Goal: Task Accomplishment & Management: Manage account settings

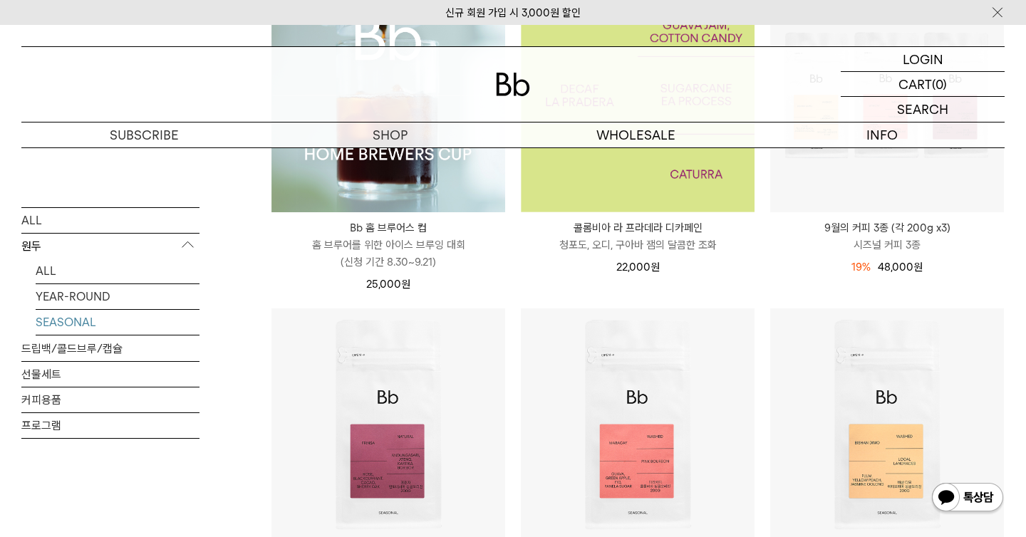
scroll to position [319, 0]
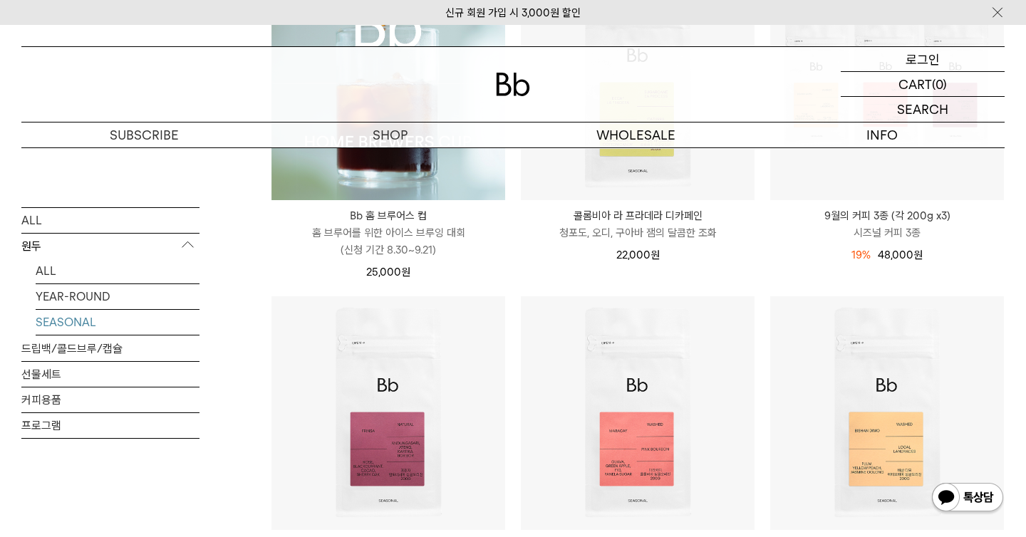
click at [906, 56] on p "로그인" at bounding box center [923, 59] width 34 height 24
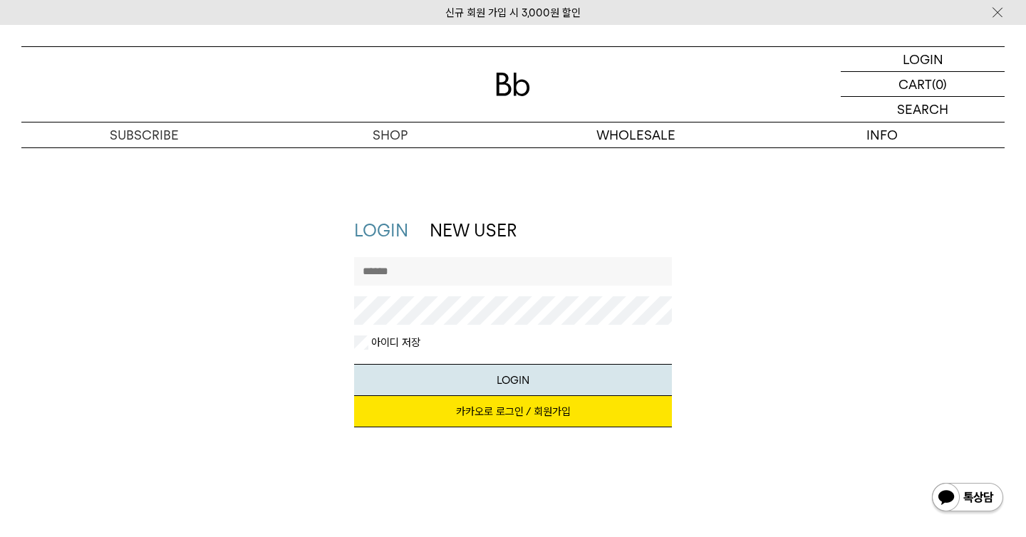
click at [523, 408] on link "카카오로 로그인 / 회원가입" at bounding box center [513, 411] width 319 height 31
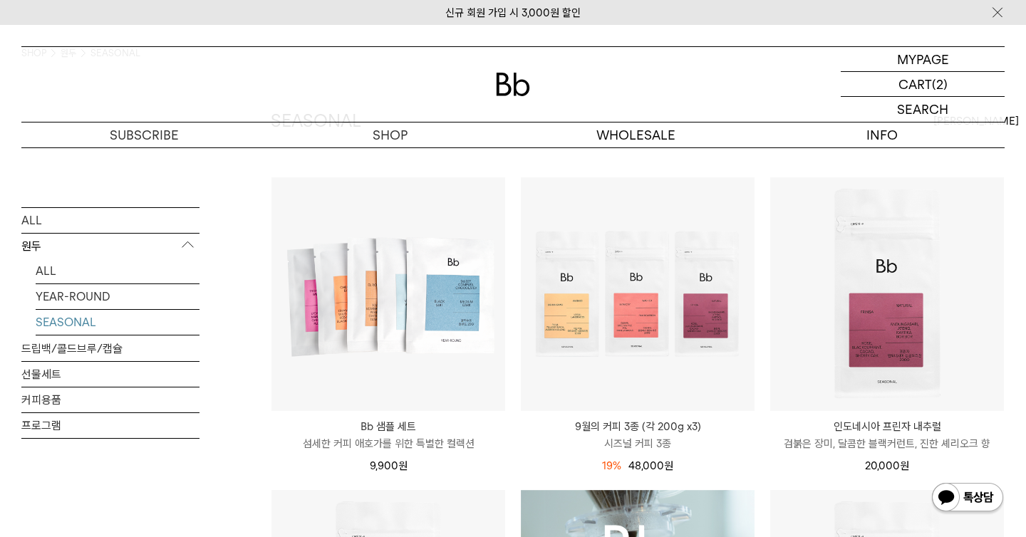
scroll to position [109, 0]
click at [922, 59] on p "마이페이지" at bounding box center [922, 59] width 57 height 24
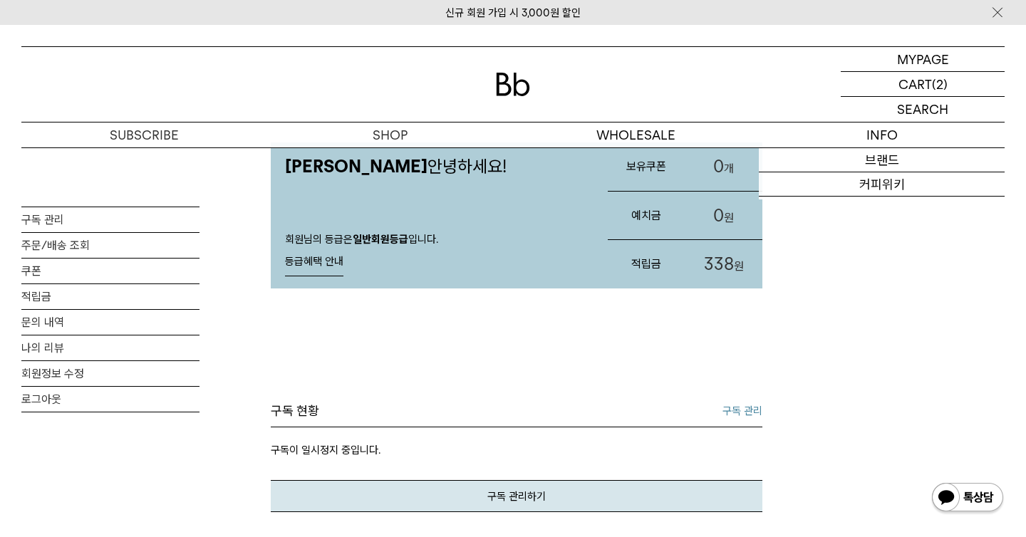
scroll to position [95, 0]
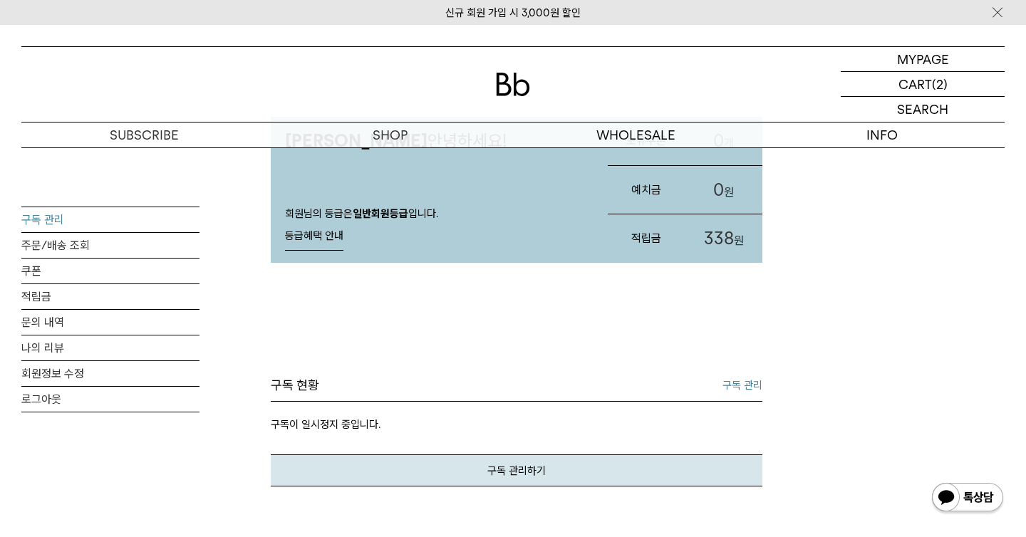
click at [94, 222] on link "구독 관리" at bounding box center [110, 219] width 178 height 25
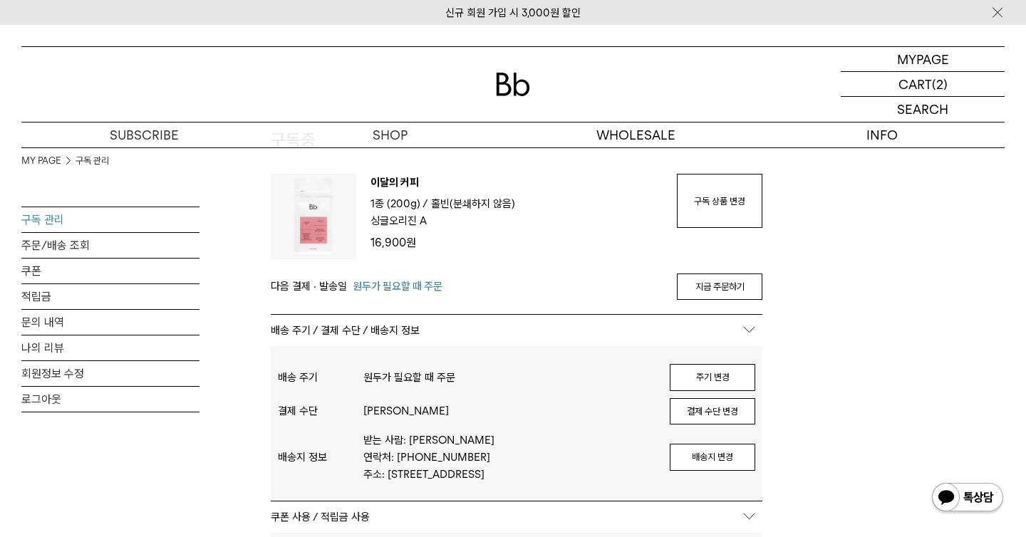
scroll to position [93, 0]
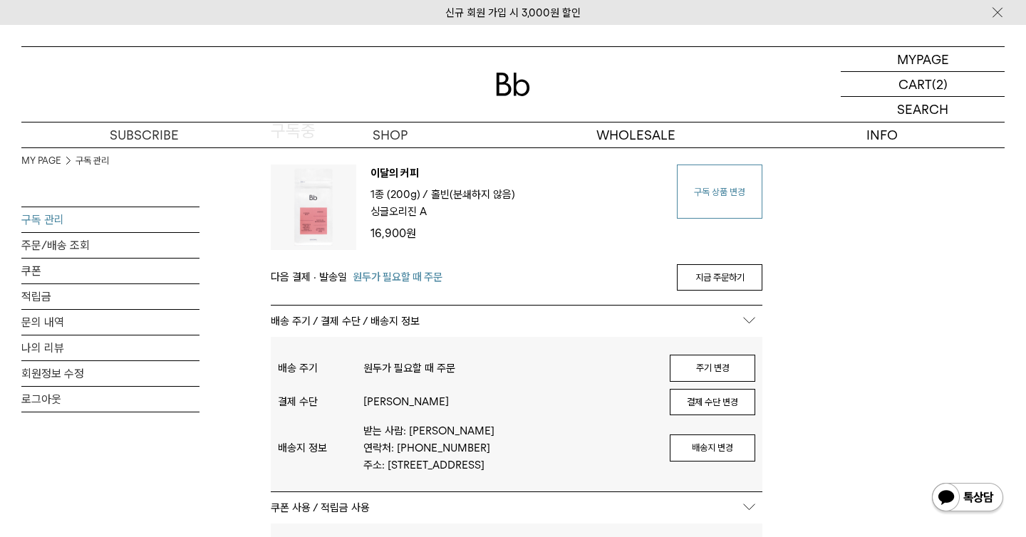
click at [688, 213] on link "구독 상품 변경" at bounding box center [720, 192] width 86 height 54
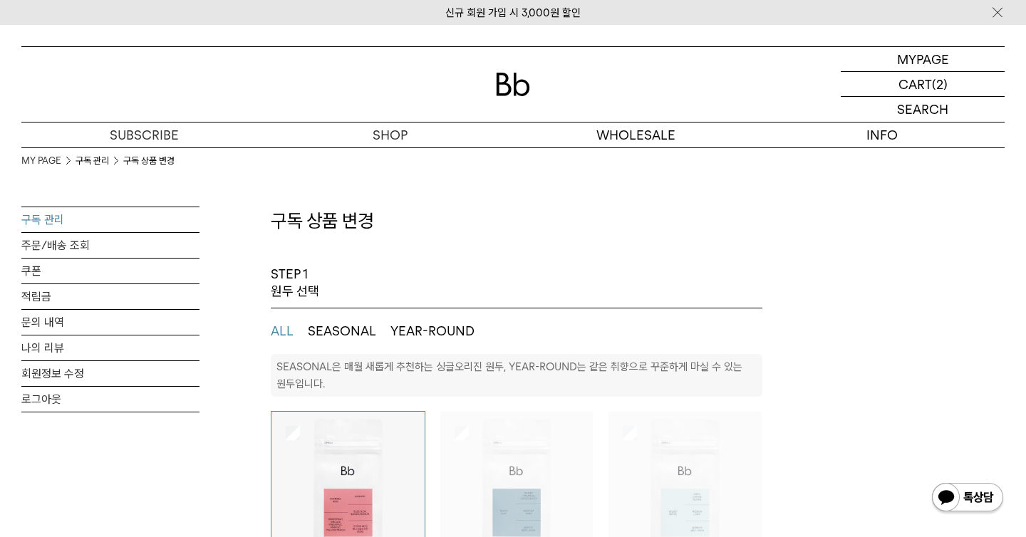
select select "**"
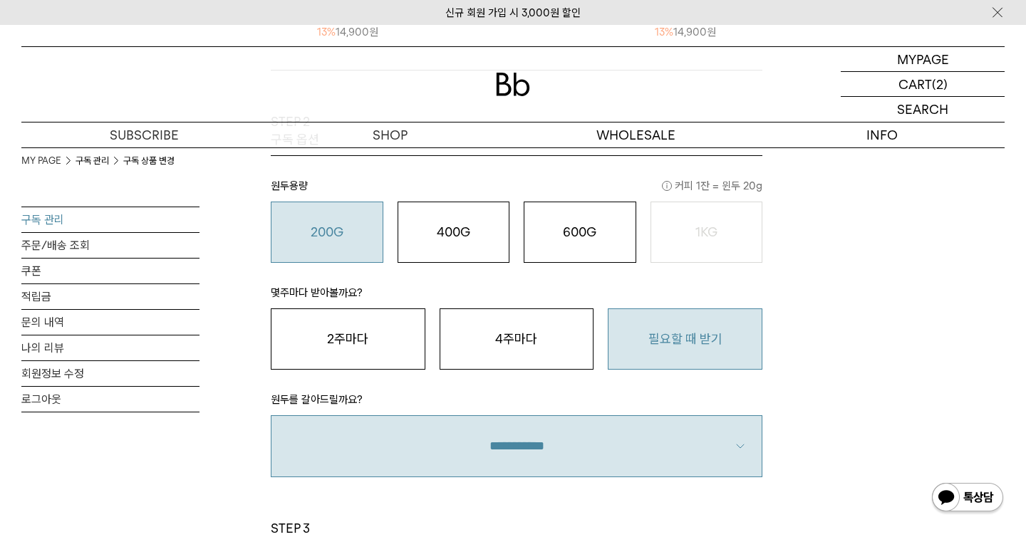
scroll to position [796, 0]
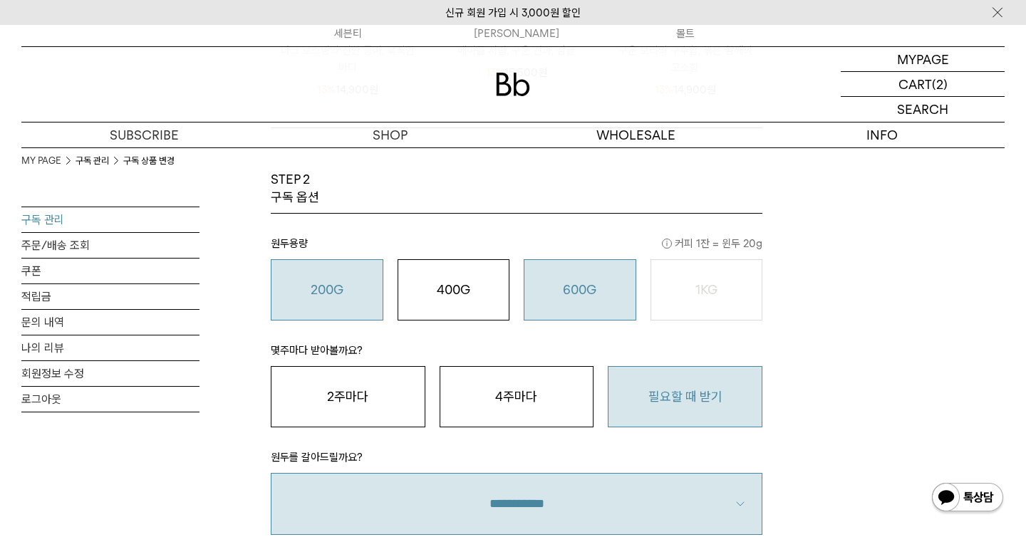
click at [567, 301] on button "600G 43,000 원" at bounding box center [580, 289] width 113 height 61
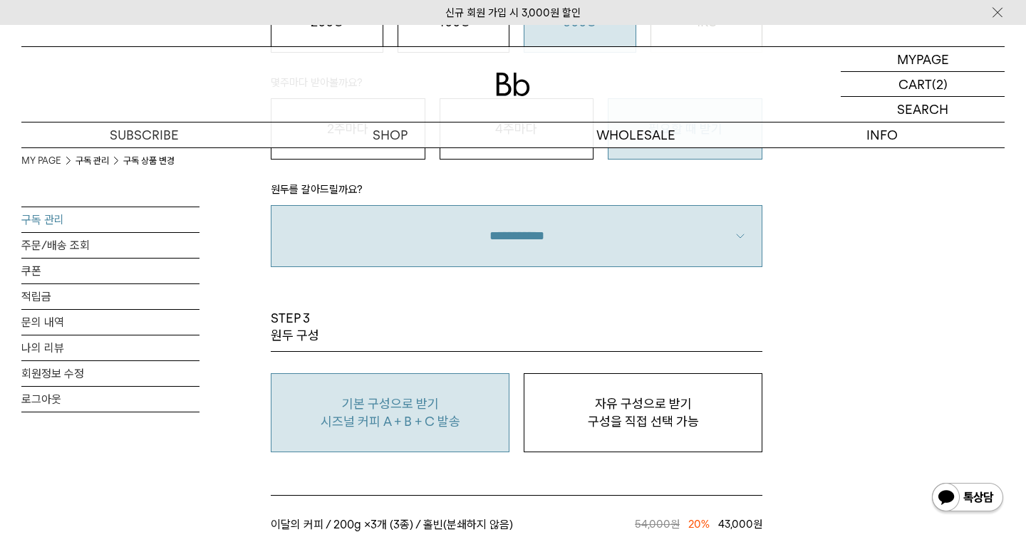
scroll to position [1068, 0]
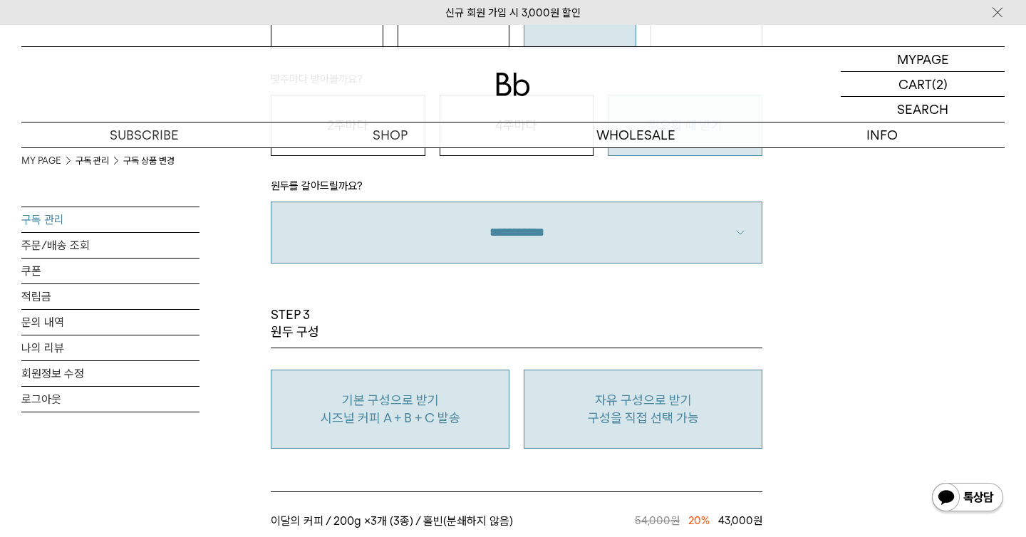
click at [613, 382] on button "자유 구성으로 받기 구성을 직접 선택 가능" at bounding box center [643, 409] width 239 height 79
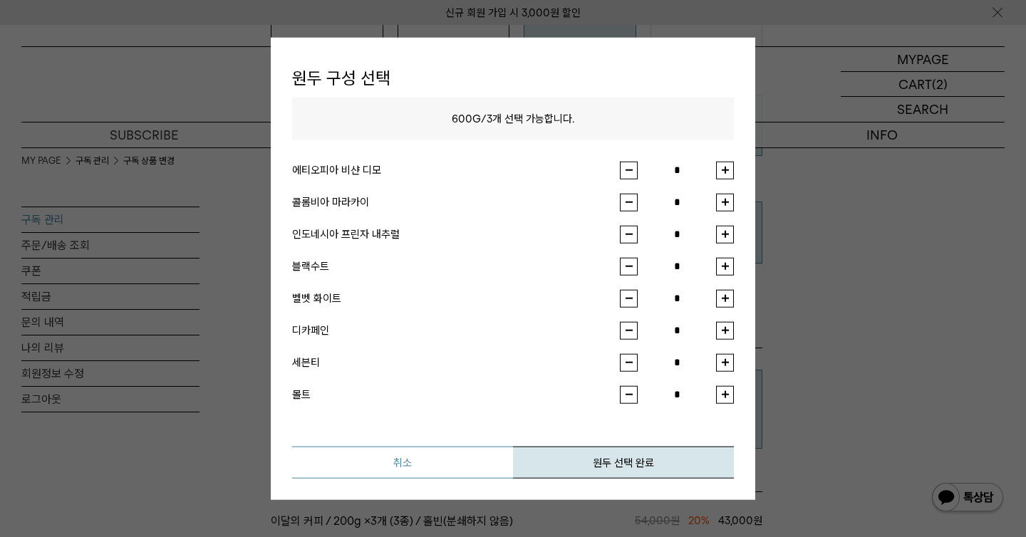
click at [414, 474] on button "취소" at bounding box center [402, 462] width 221 height 32
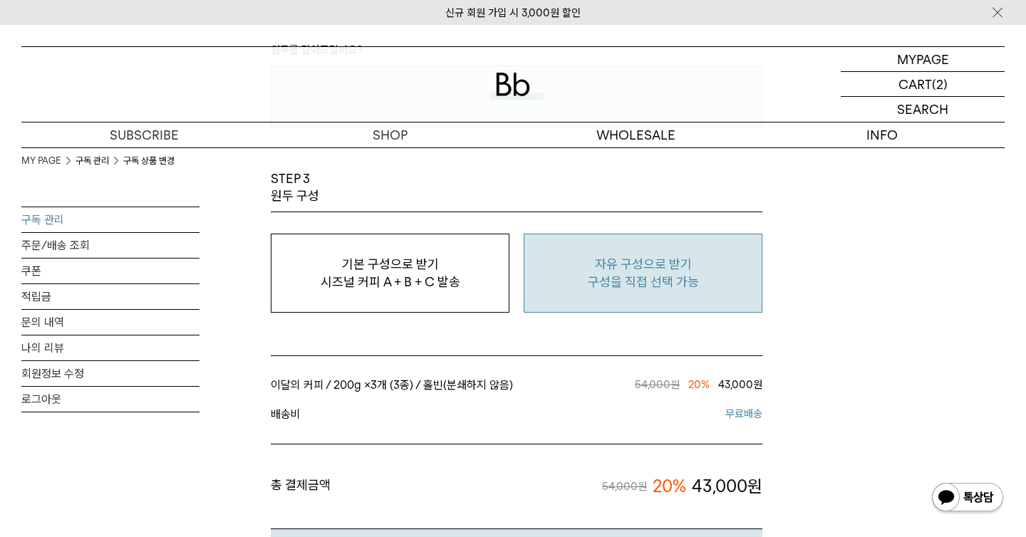
scroll to position [1174, 0]
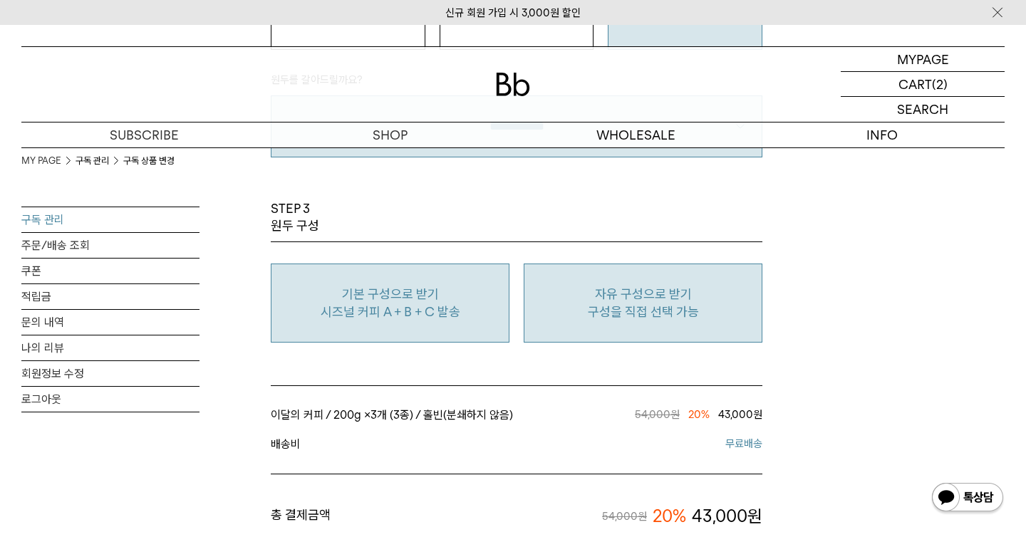
click at [413, 322] on button "기본 구성으로 받기 시즈널 커피 A + B + C 발송" at bounding box center [390, 303] width 239 height 79
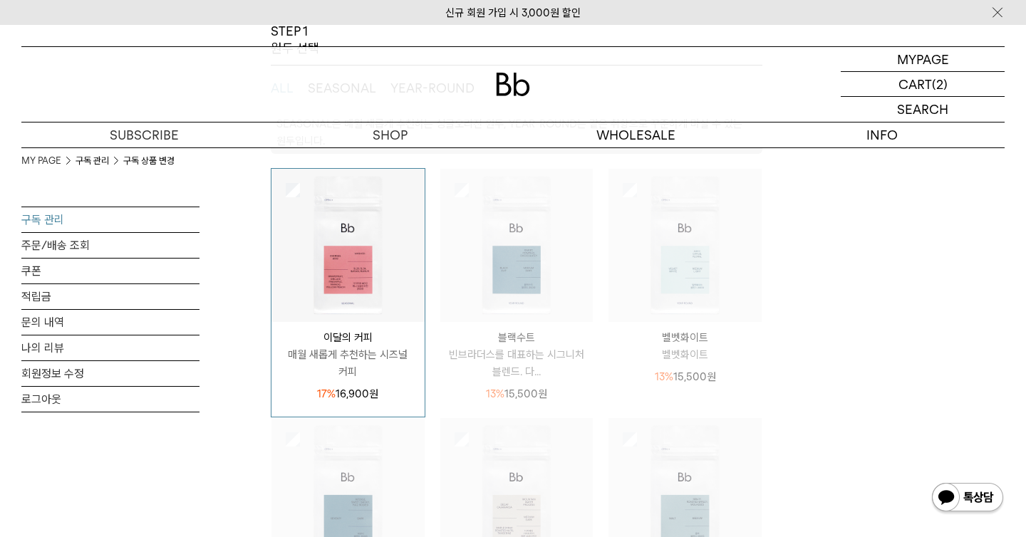
scroll to position [237, 0]
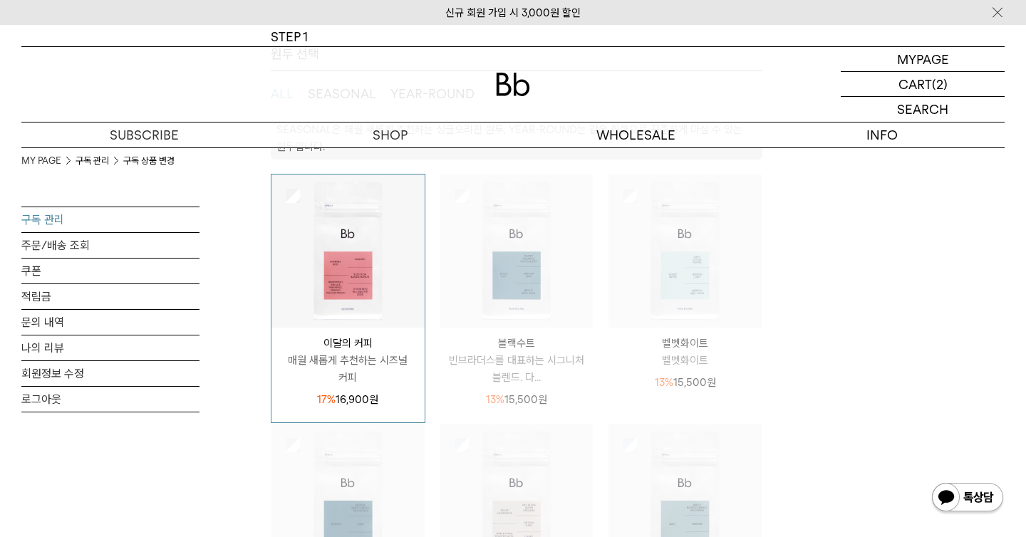
click at [391, 309] on img at bounding box center [348, 251] width 153 height 153
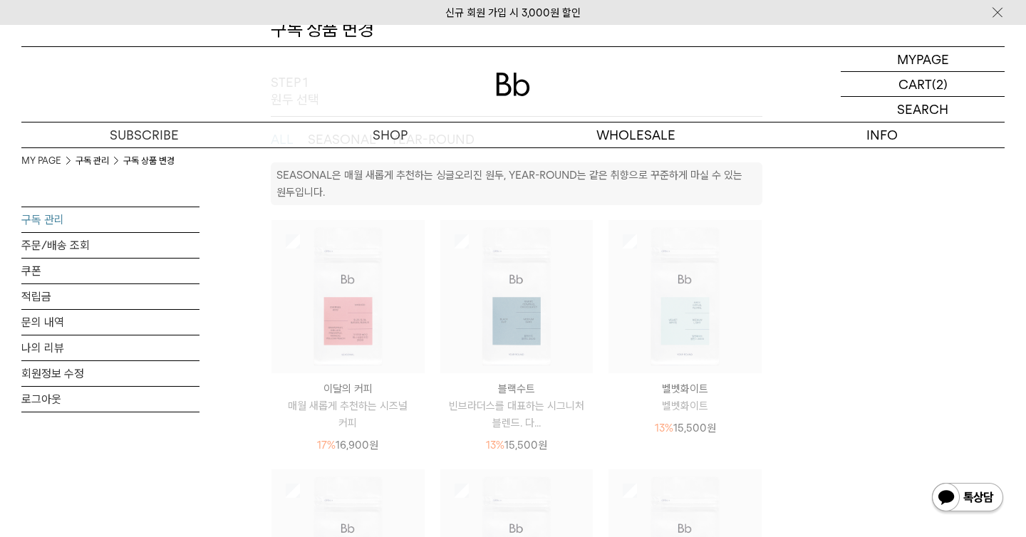
scroll to position [187, 0]
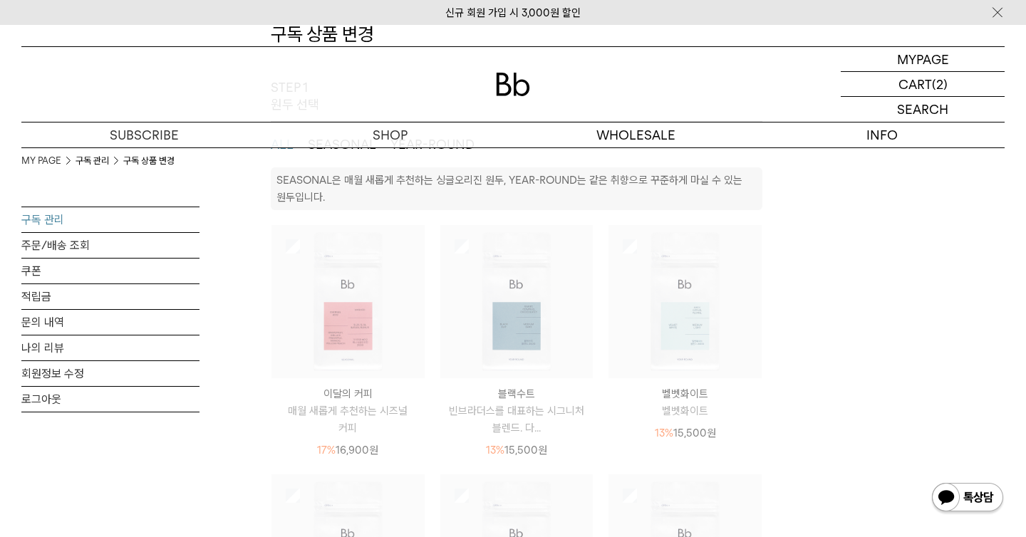
click at [352, 296] on img at bounding box center [348, 301] width 153 height 153
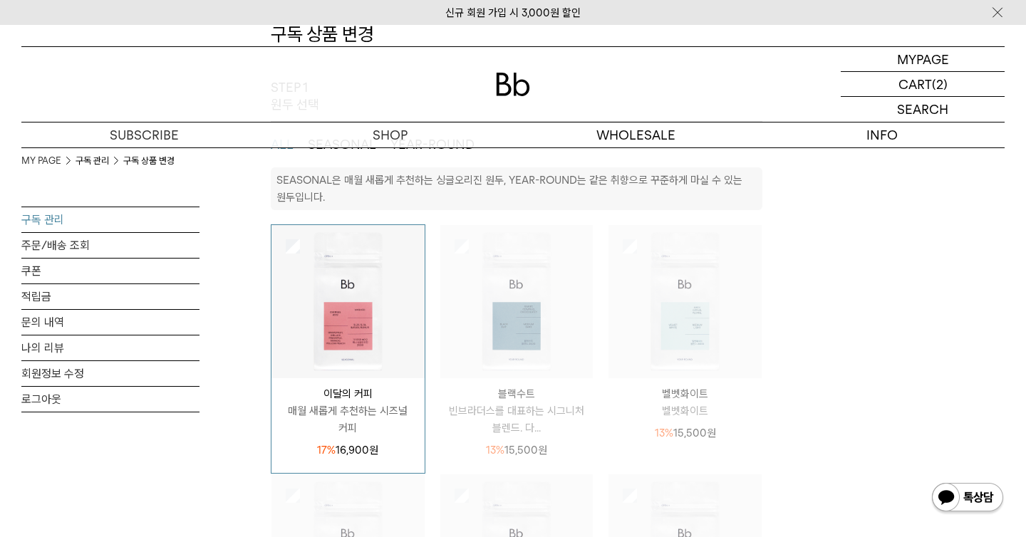
click at [352, 296] on img at bounding box center [348, 301] width 153 height 153
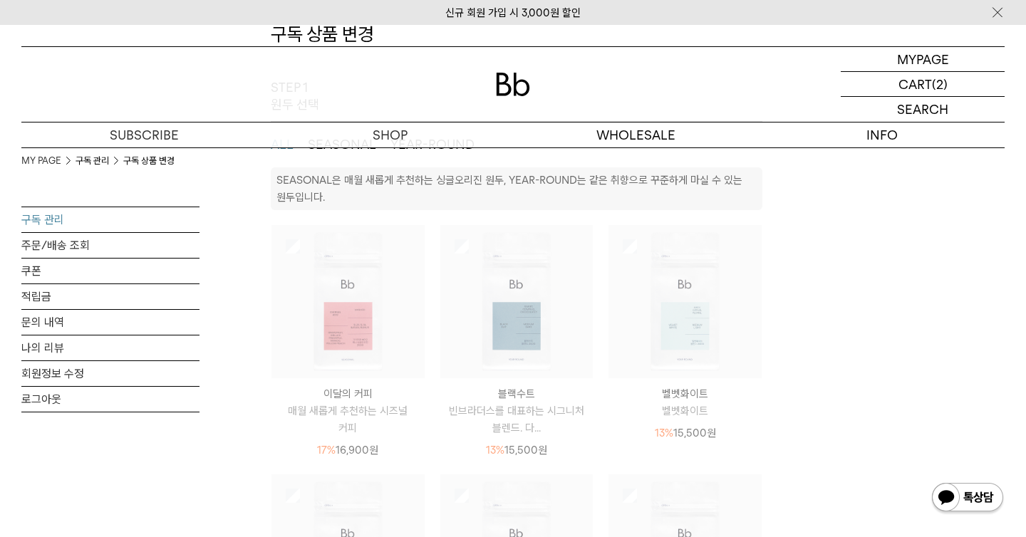
click at [352, 296] on img at bounding box center [348, 301] width 153 height 153
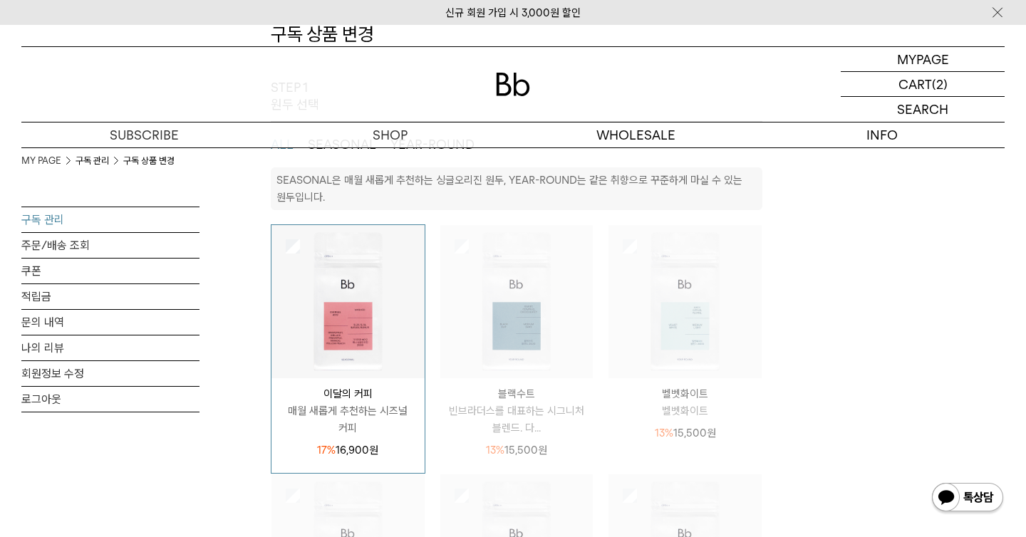
click at [352, 296] on img at bounding box center [348, 301] width 153 height 153
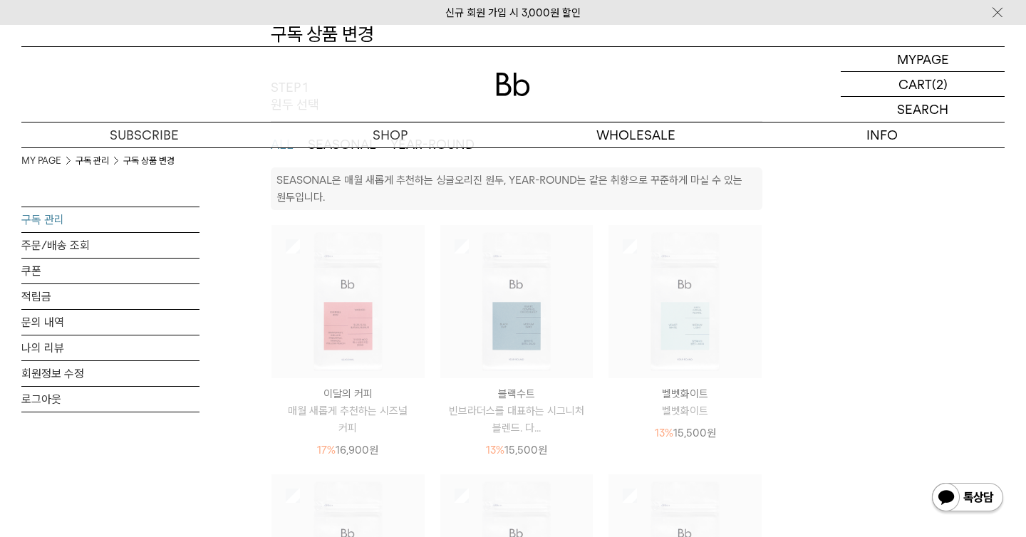
click at [352, 296] on img at bounding box center [348, 301] width 153 height 153
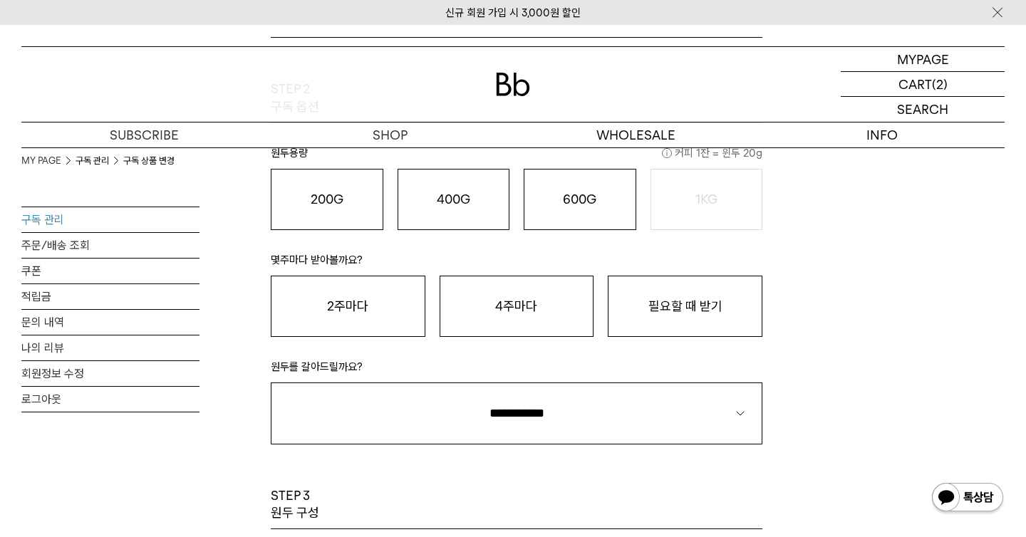
scroll to position [894, 0]
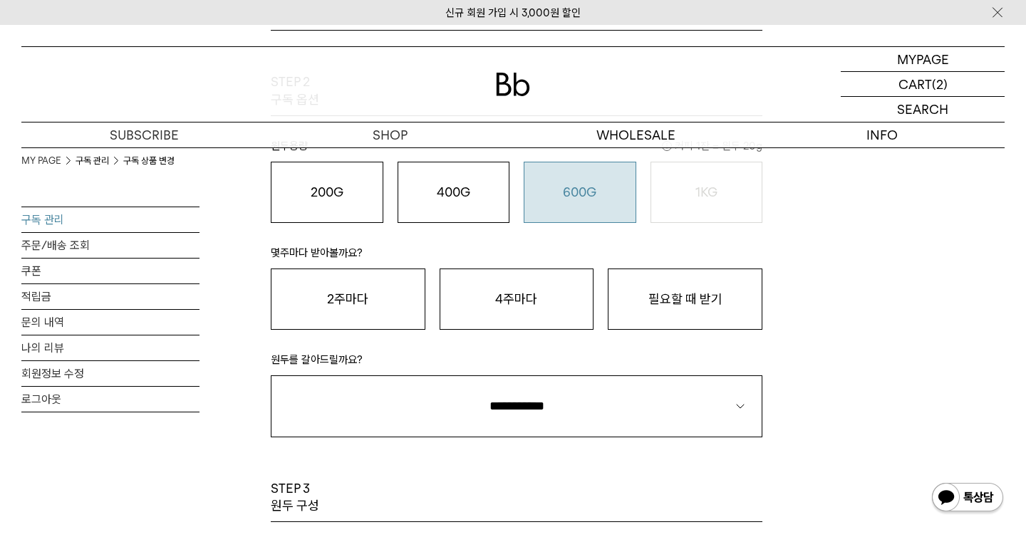
click at [574, 201] on button "600G 43,000 원" at bounding box center [580, 192] width 113 height 61
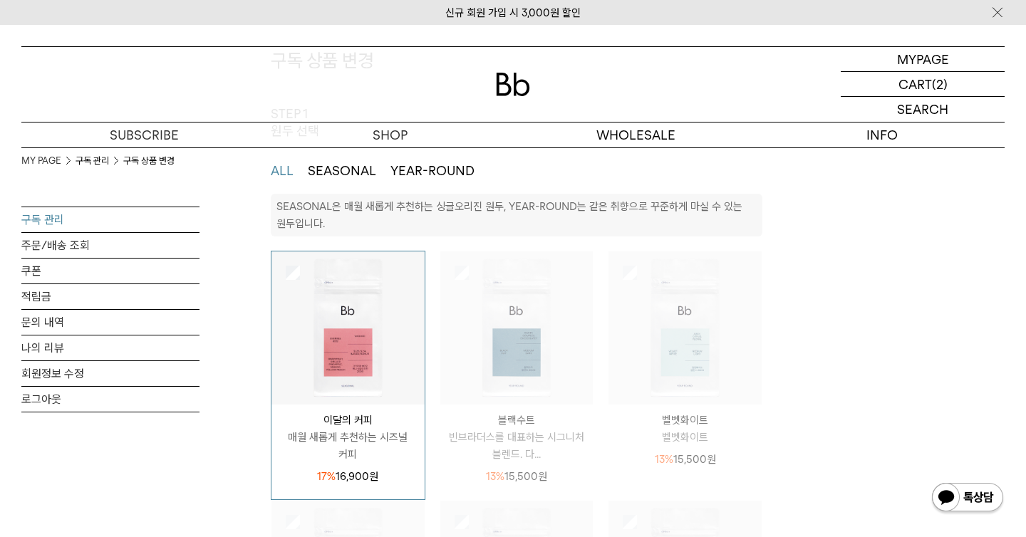
scroll to position [68, 0]
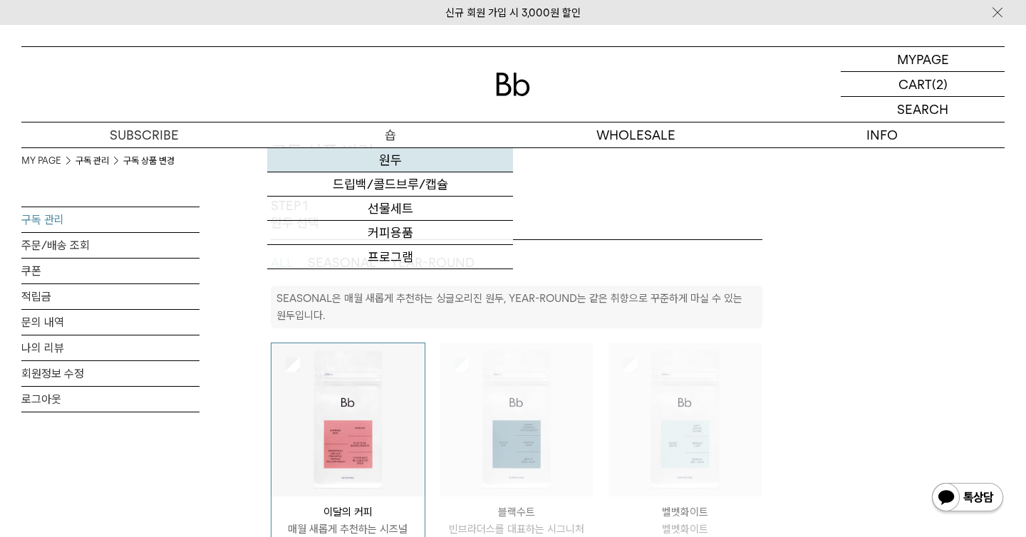
click at [394, 155] on link "원두" at bounding box center [390, 160] width 246 height 24
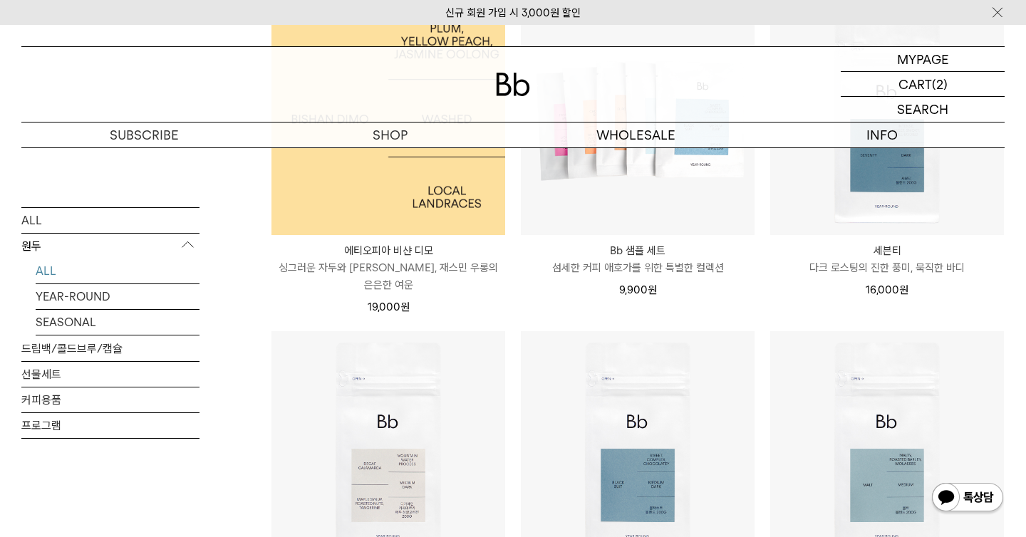
scroll to position [931, 0]
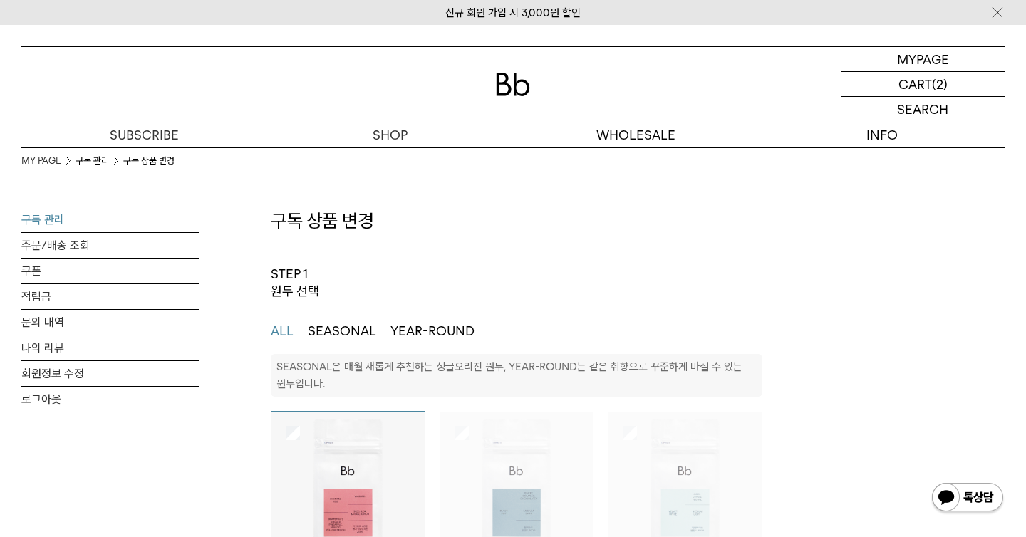
select select "**"
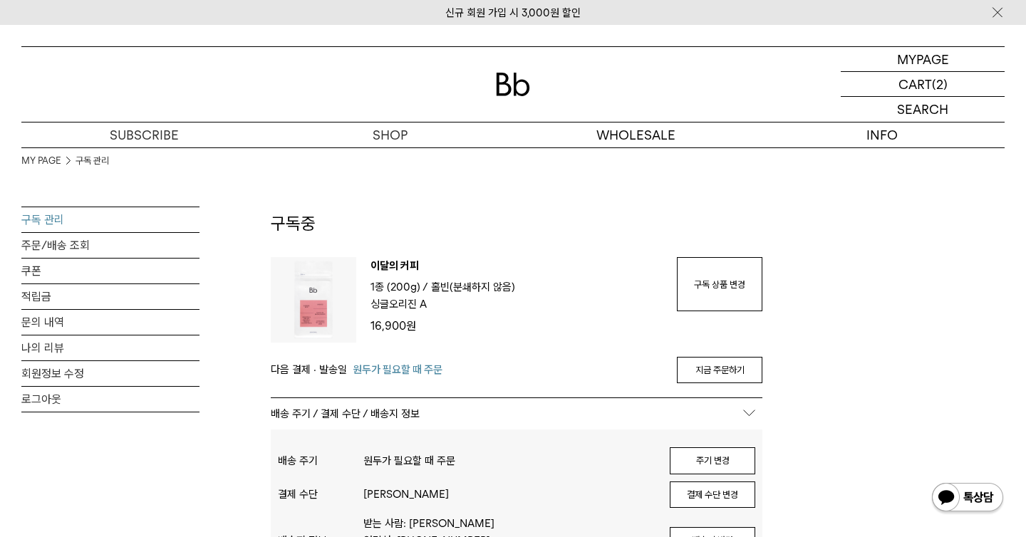
click at [413, 304] on p "싱글오리진 A" at bounding box center [399, 304] width 56 height 17
click at [344, 311] on img at bounding box center [314, 300] width 86 height 86
click at [703, 271] on link "구독 상품 변경" at bounding box center [720, 284] width 86 height 54
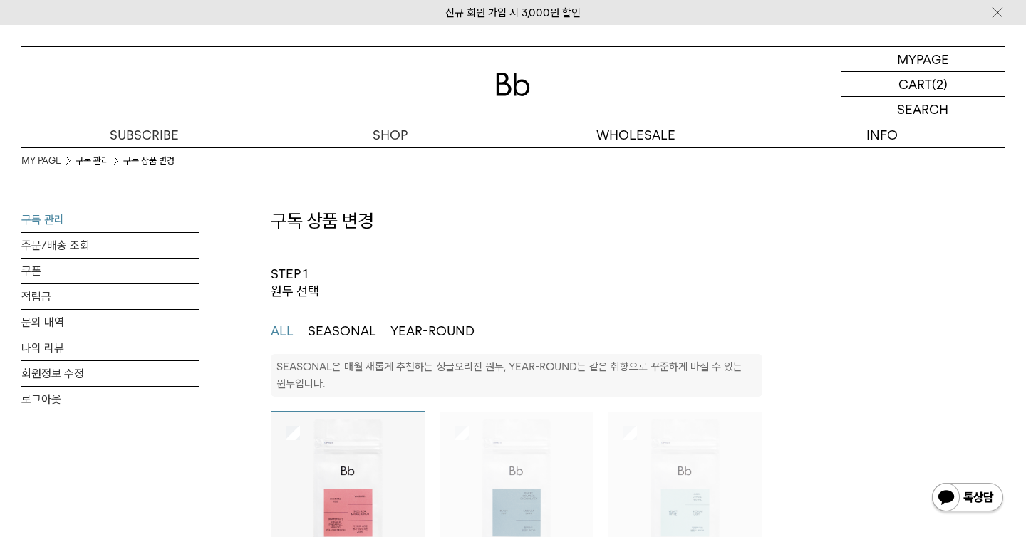
select select "**"
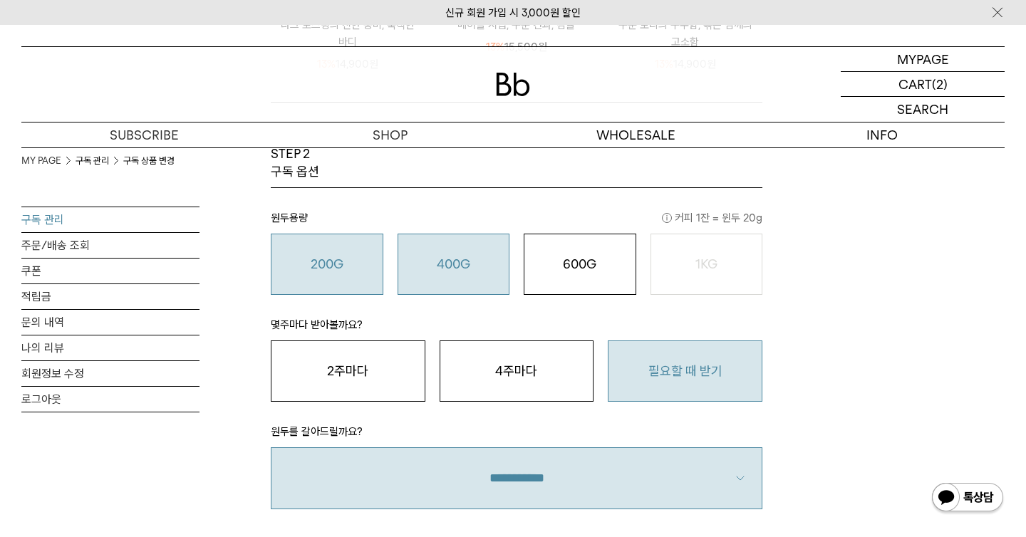
scroll to position [831, 0]
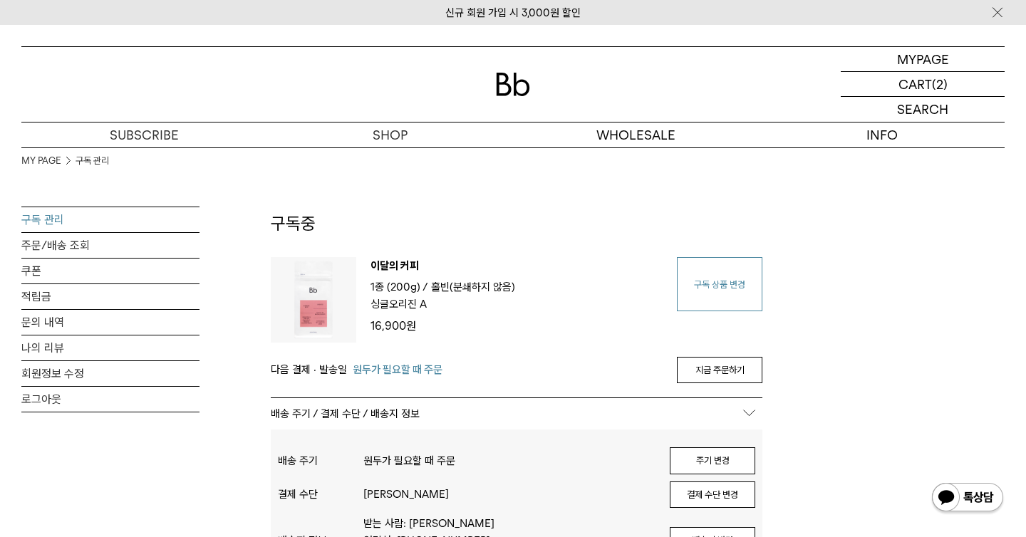
click at [704, 291] on link "구독 상품 변경" at bounding box center [720, 284] width 86 height 54
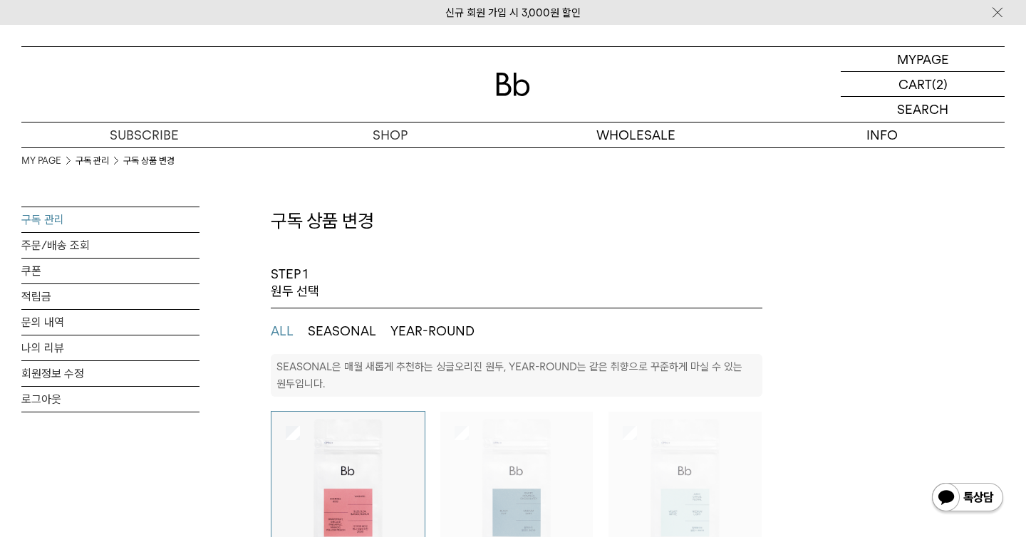
select select "**"
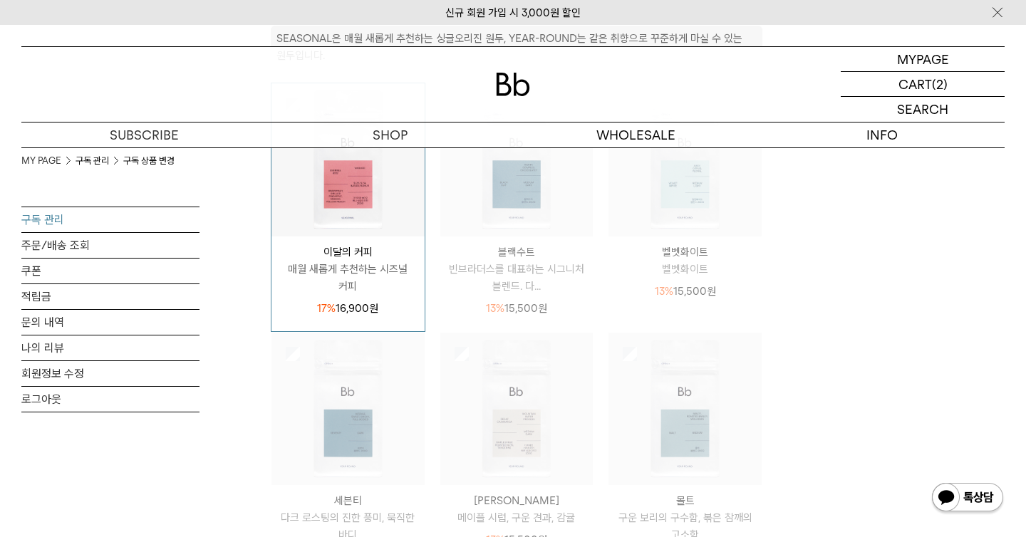
scroll to position [331, 0]
click at [324, 294] on div "17% 16,900 원" at bounding box center [348, 304] width 153 height 22
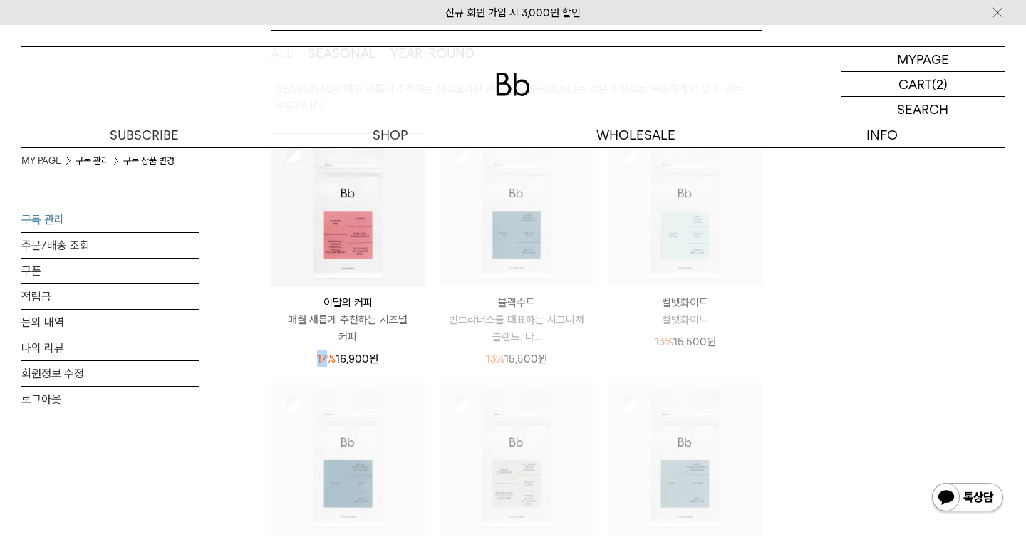
scroll to position [274, 0]
click at [324, 294] on div "이달의 커피 매월 새롭게 추천하는 시즈널 커피 17% 16,900 원" at bounding box center [348, 331] width 153 height 81
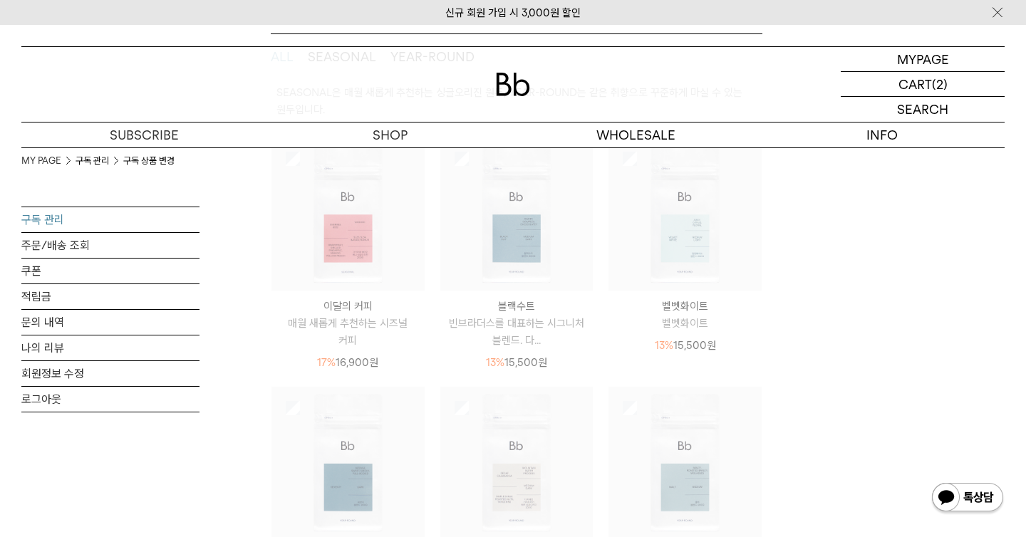
click at [346, 252] on img at bounding box center [348, 214] width 153 height 153
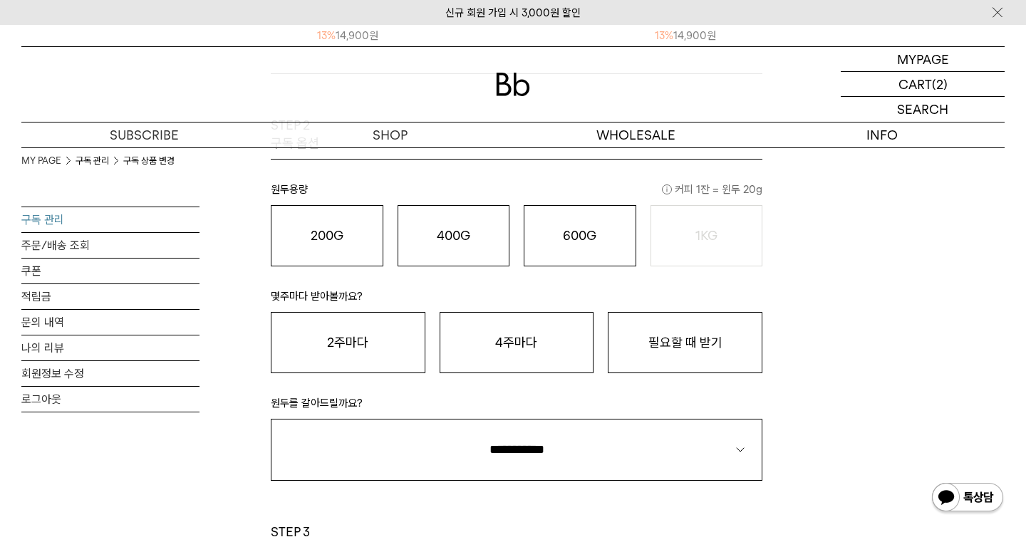
scroll to position [847, 0]
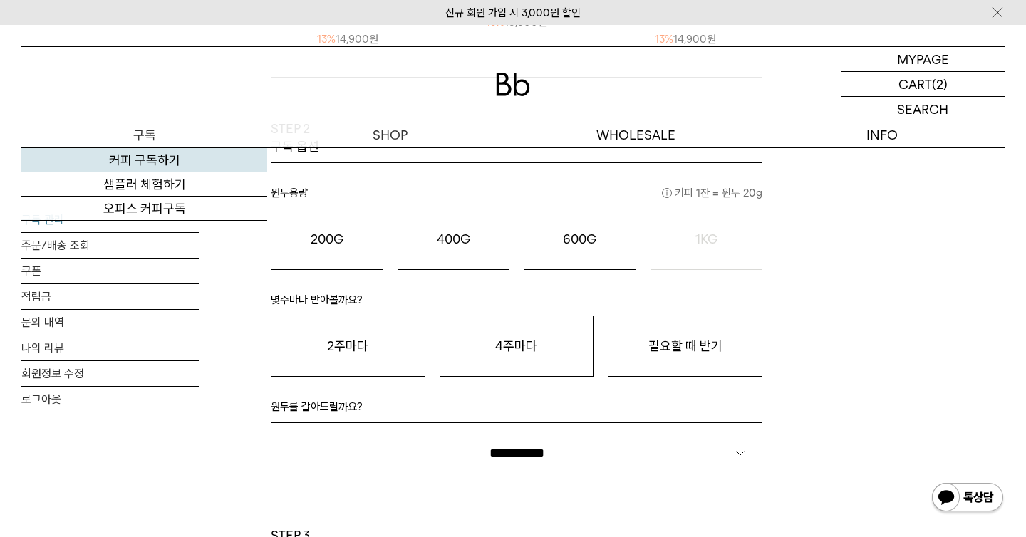
click at [134, 154] on link "커피 구독하기" at bounding box center [144, 160] width 246 height 24
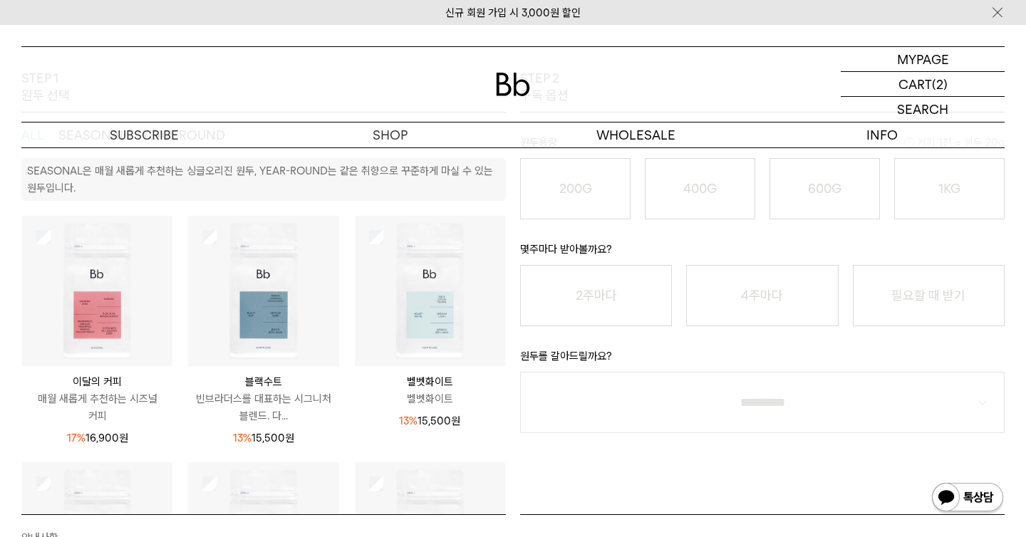
scroll to position [8, 0]
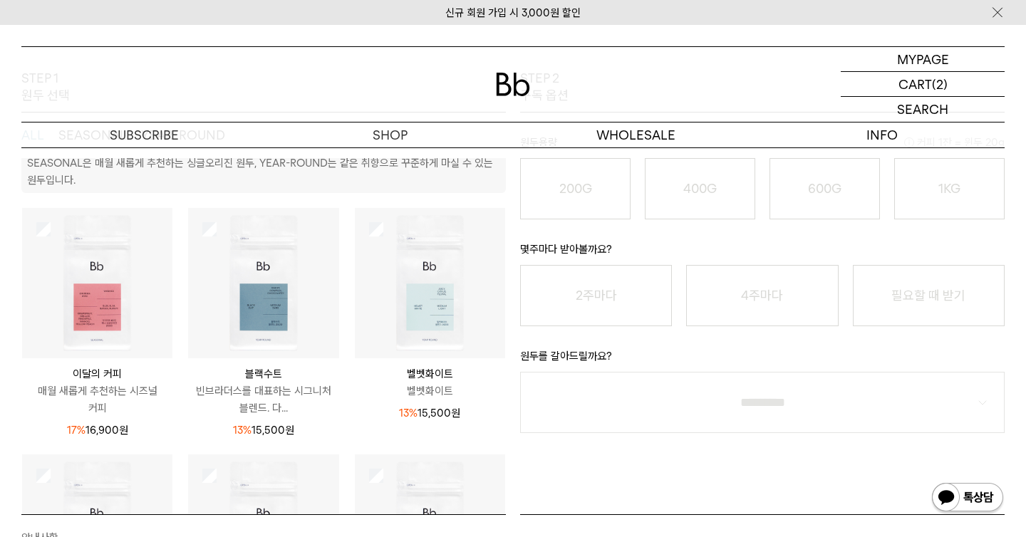
click at [81, 309] on img at bounding box center [97, 283] width 150 height 150
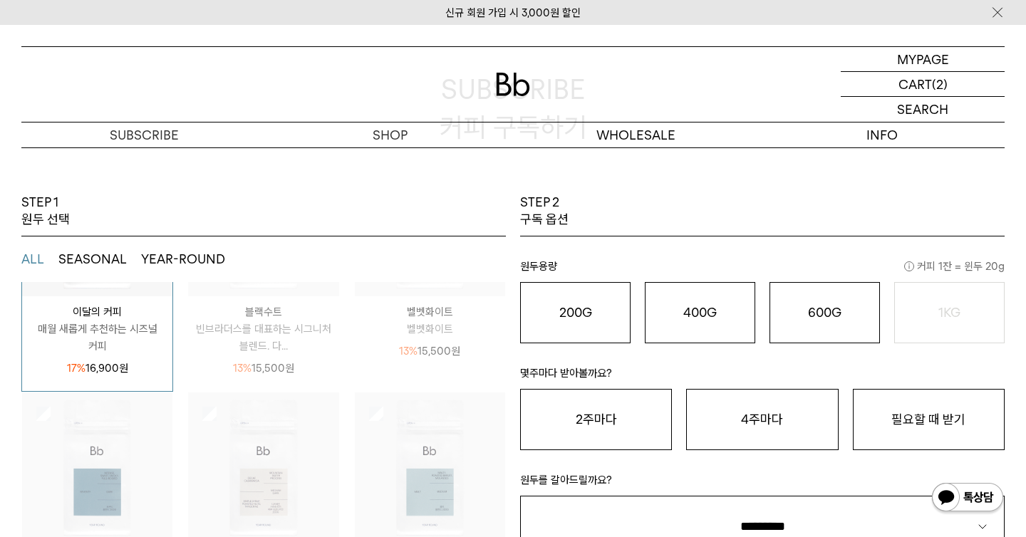
scroll to position [0, 0]
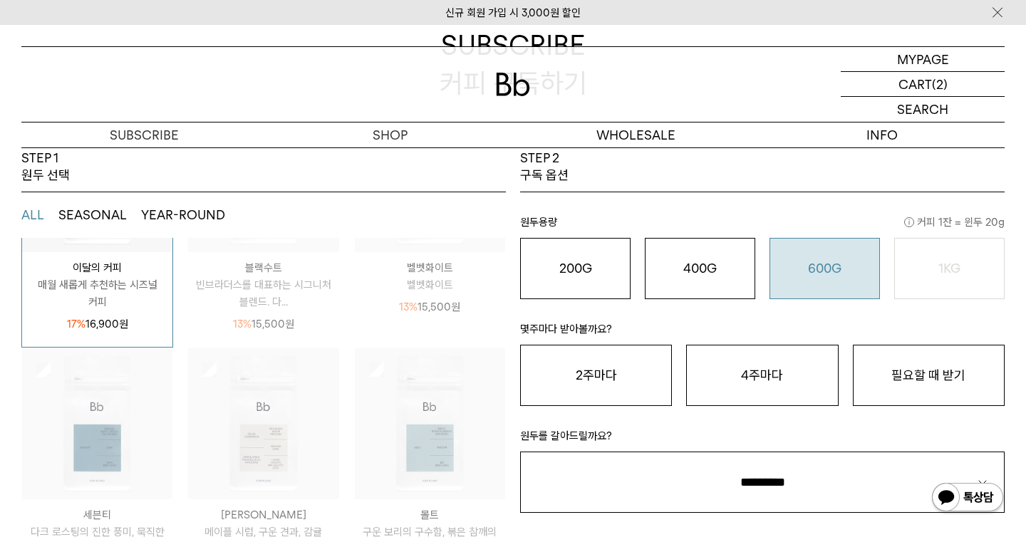
click at [843, 270] on div "600G 43,000 원" at bounding box center [825, 268] width 95 height 17
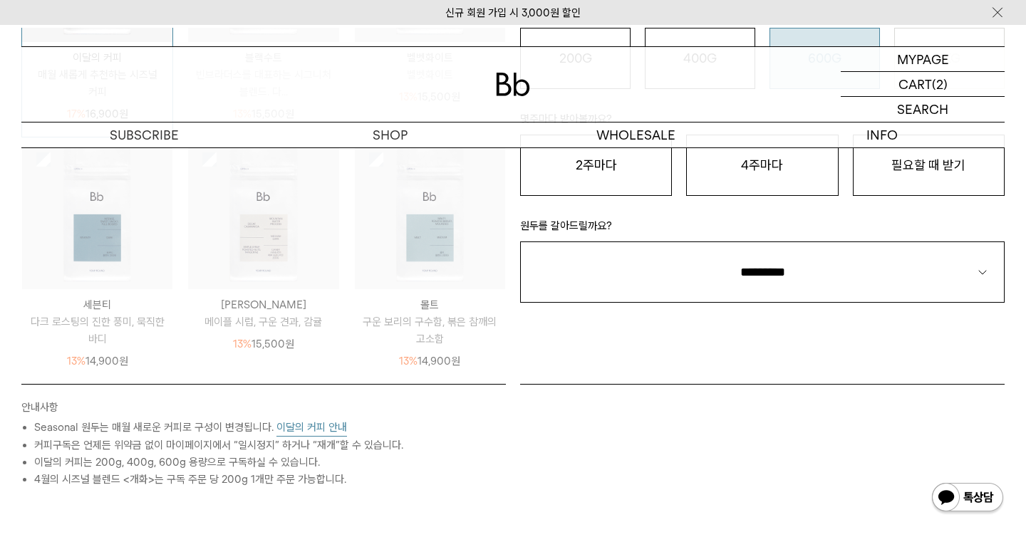
scroll to position [349, 0]
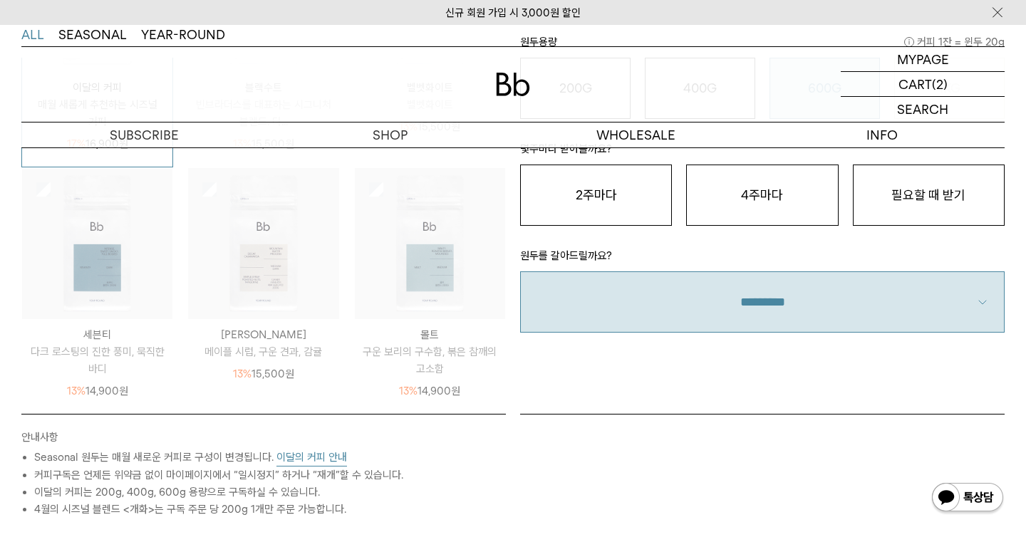
click at [822, 290] on select "**********" at bounding box center [762, 302] width 485 height 61
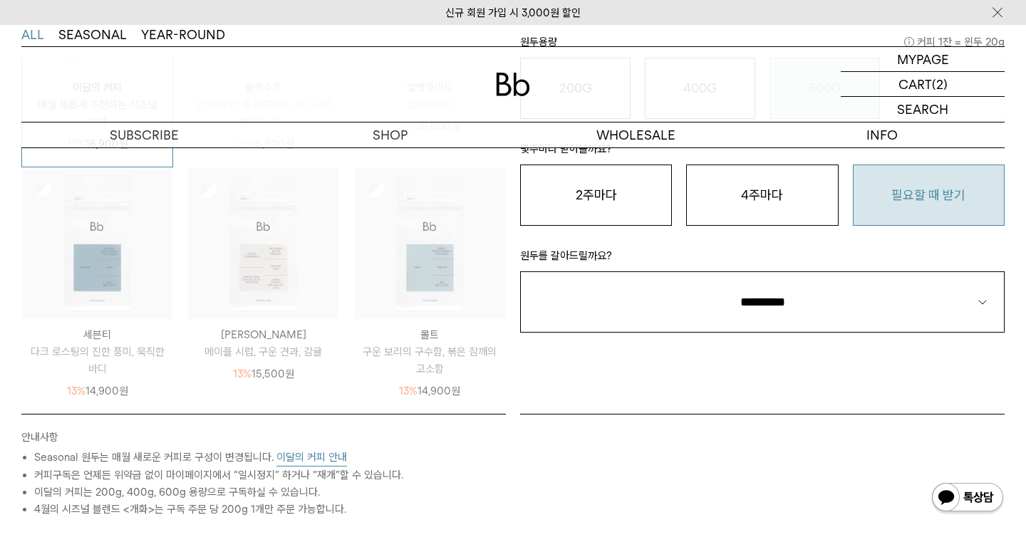
click at [901, 198] on button "필요할 때 받기" at bounding box center [929, 195] width 152 height 61
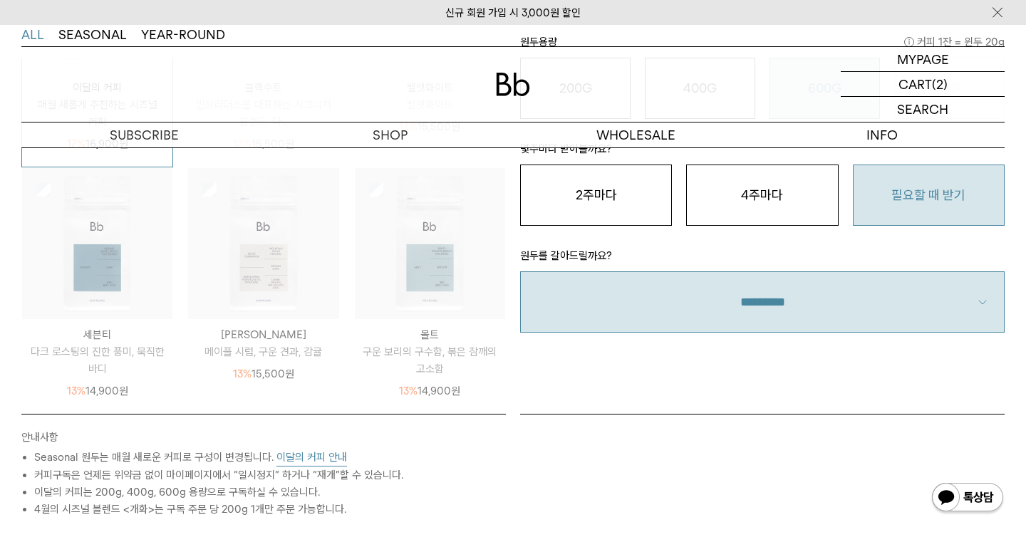
click at [834, 290] on select "**********" at bounding box center [762, 302] width 485 height 61
select select "**"
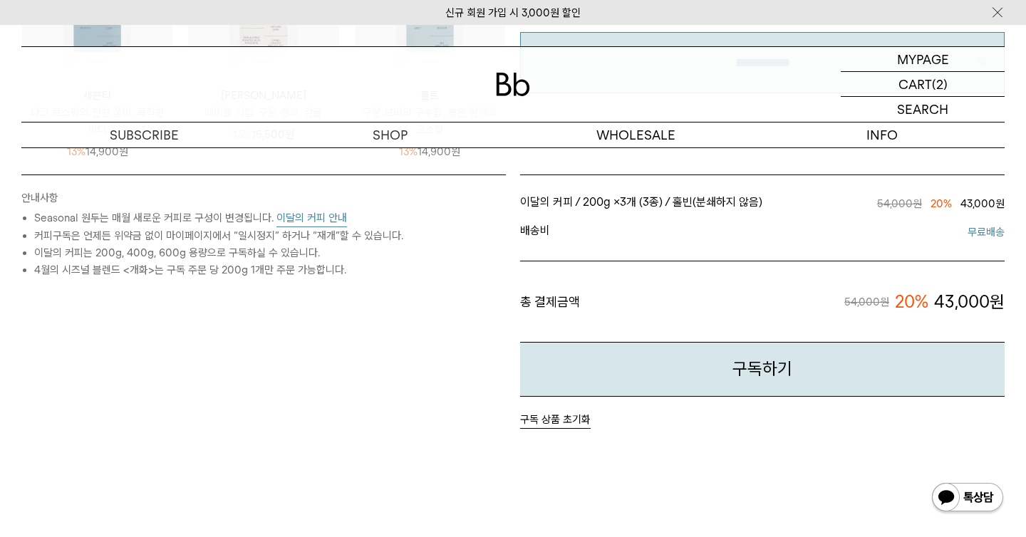
scroll to position [614, 0]
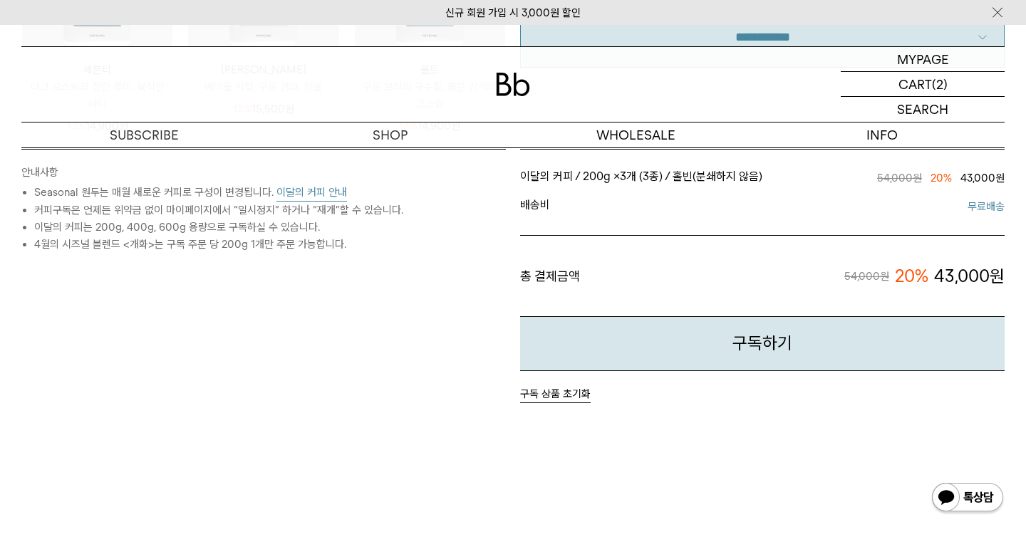
click at [324, 189] on button "이달의 커피 안내" at bounding box center [312, 193] width 71 height 18
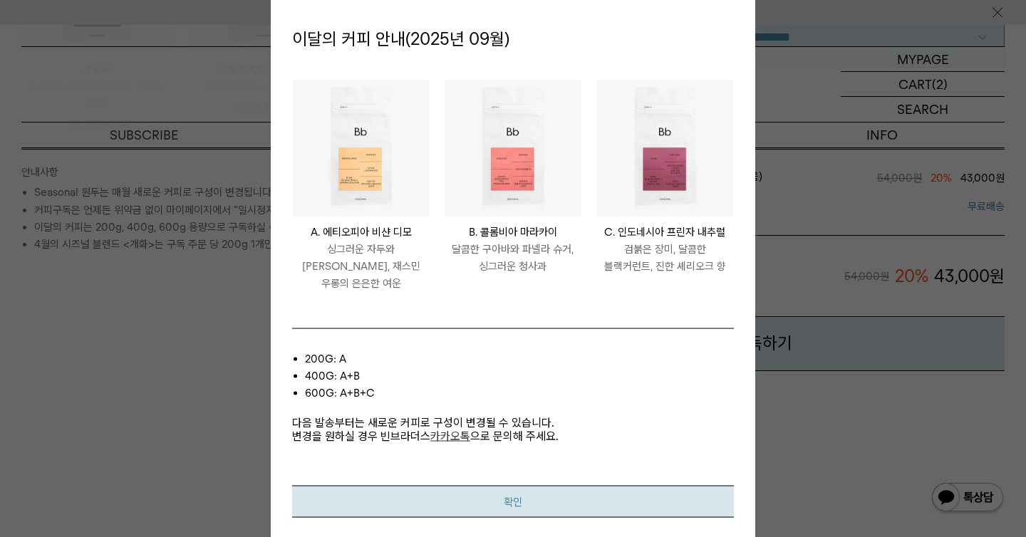
click at [409, 499] on button "확인" at bounding box center [513, 501] width 442 height 32
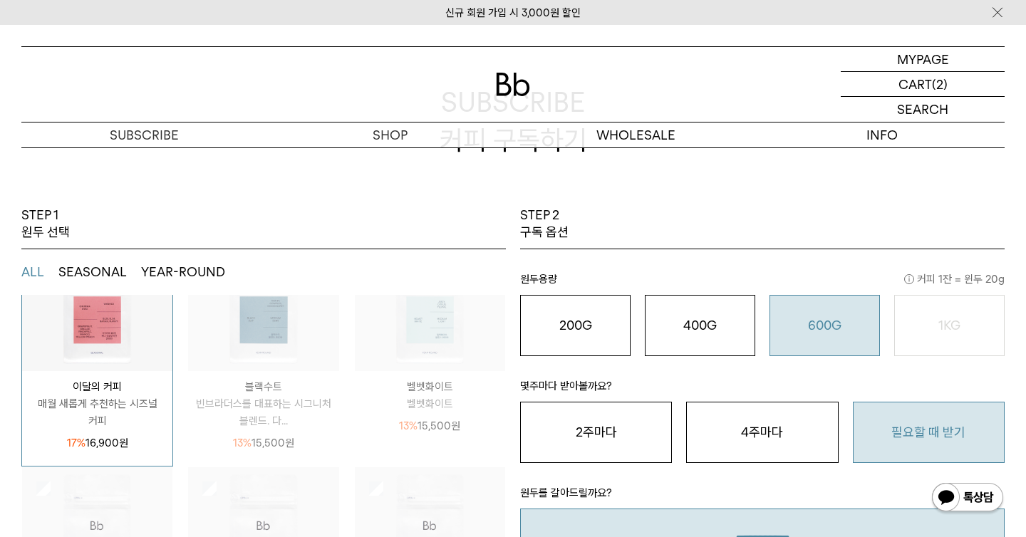
scroll to position [0, 0]
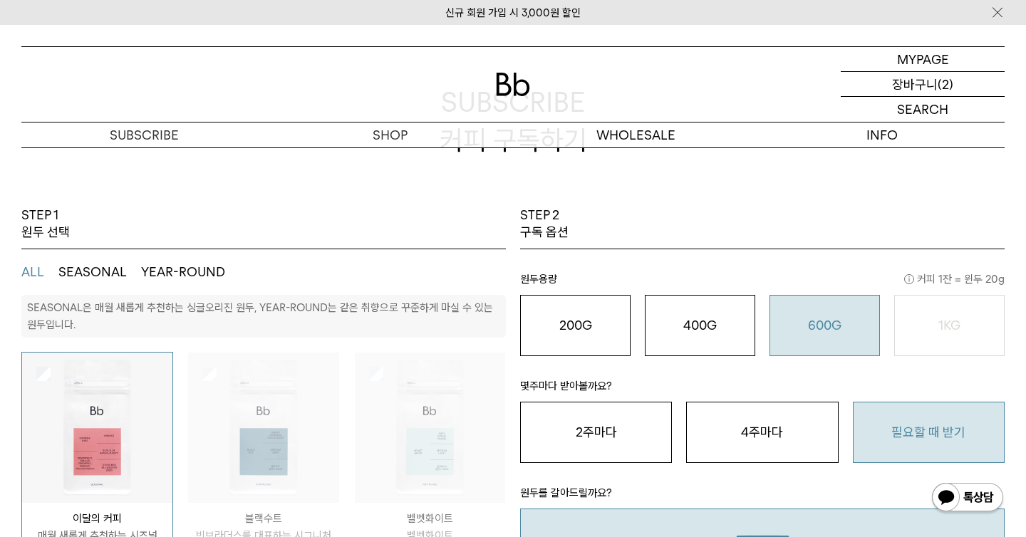
click at [924, 82] on p "장바구니" at bounding box center [915, 84] width 46 height 24
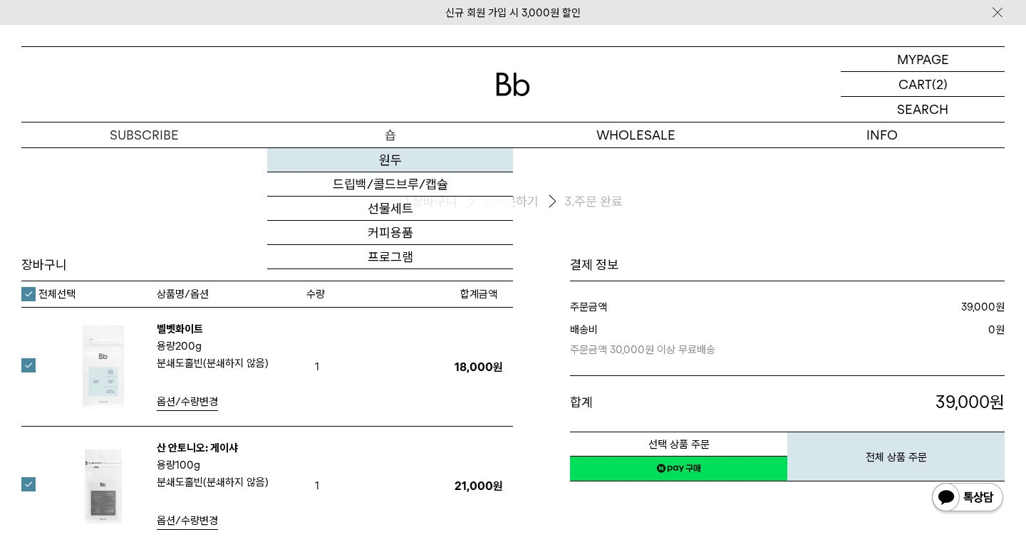
click at [396, 153] on link "원두" at bounding box center [390, 160] width 246 height 24
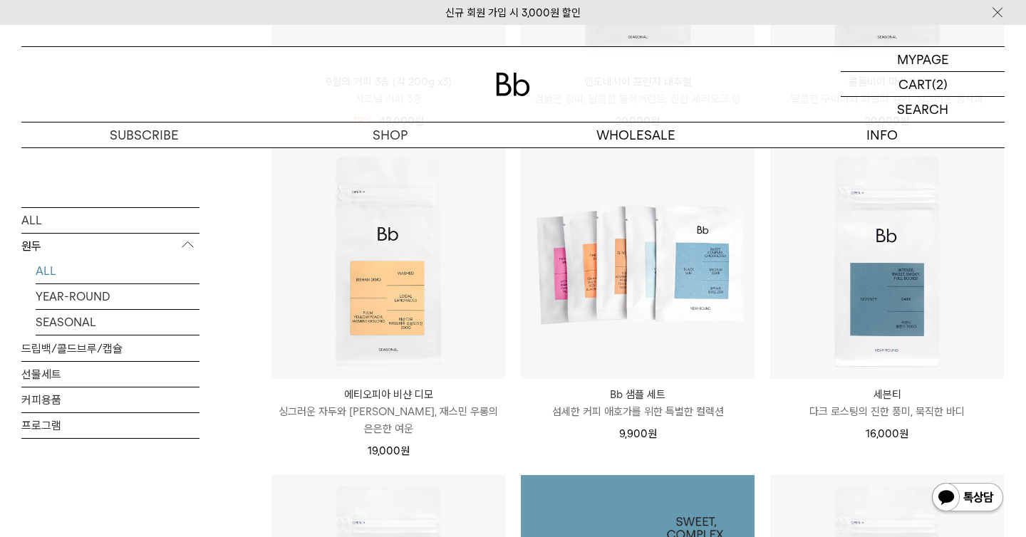
scroll to position [779, 0]
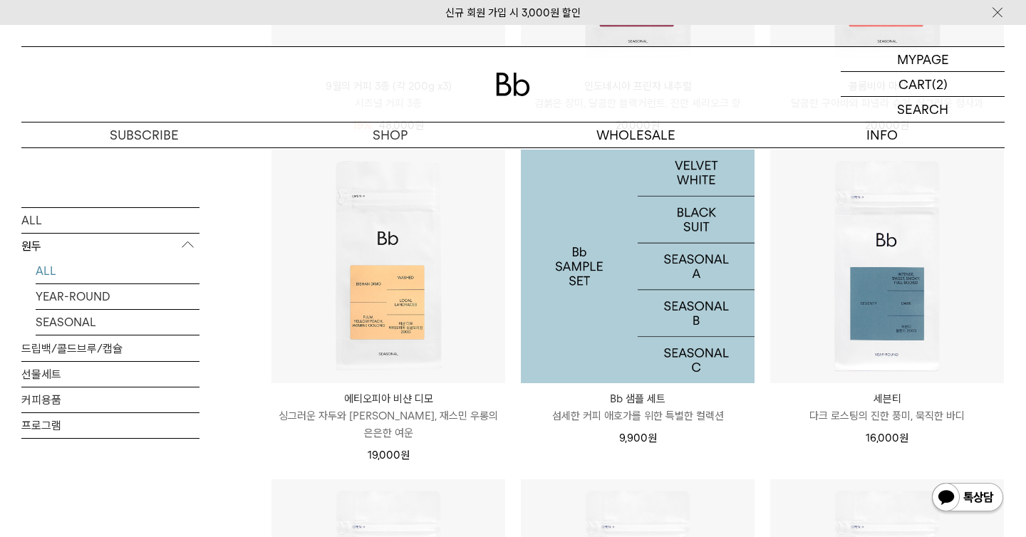
click at [616, 316] on img at bounding box center [638, 267] width 234 height 234
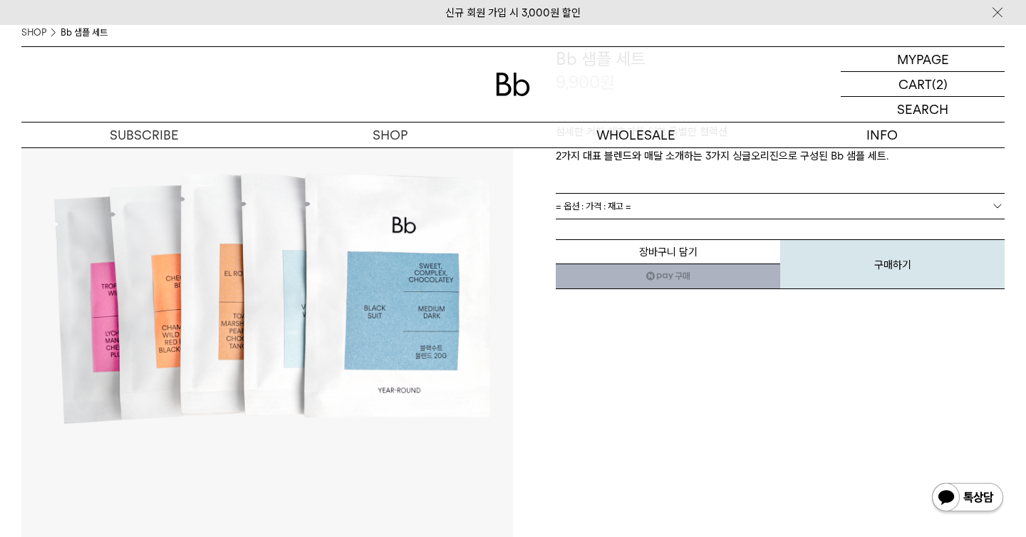
scroll to position [83, 0]
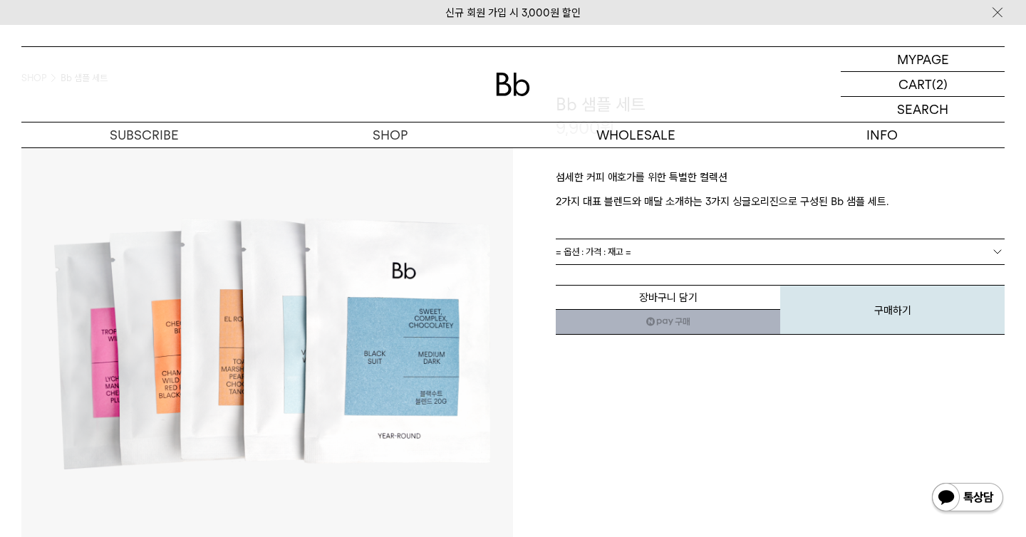
click at [621, 249] on span "= 옵션 : 가격 : 재고 =" at bounding box center [594, 251] width 76 height 25
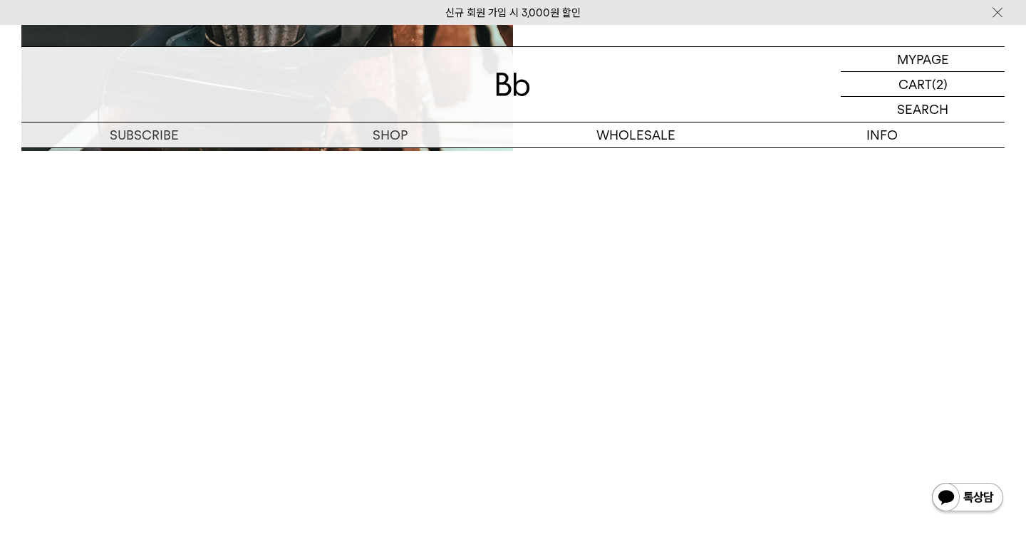
scroll to position [2197, 0]
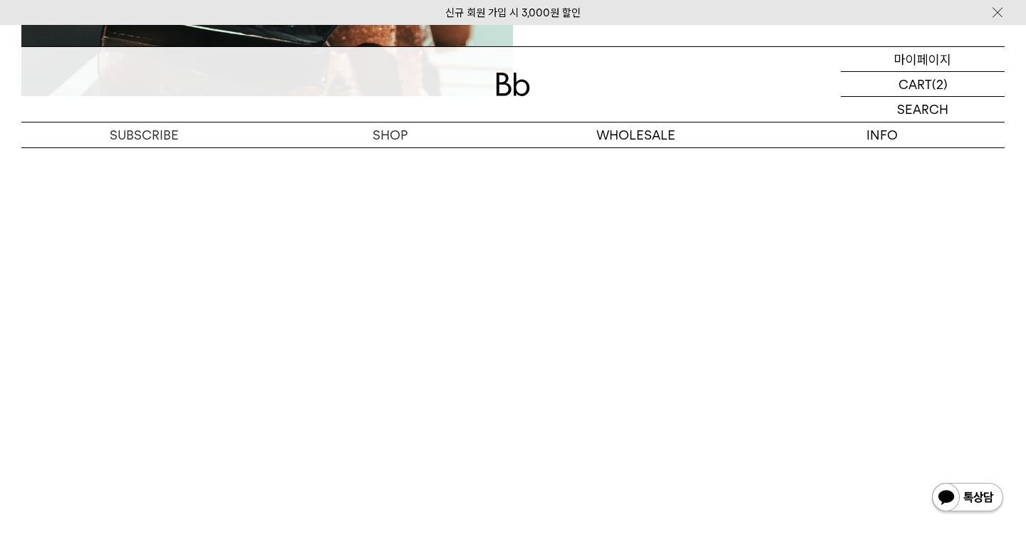
click at [940, 61] on p "마이페이지" at bounding box center [922, 59] width 57 height 24
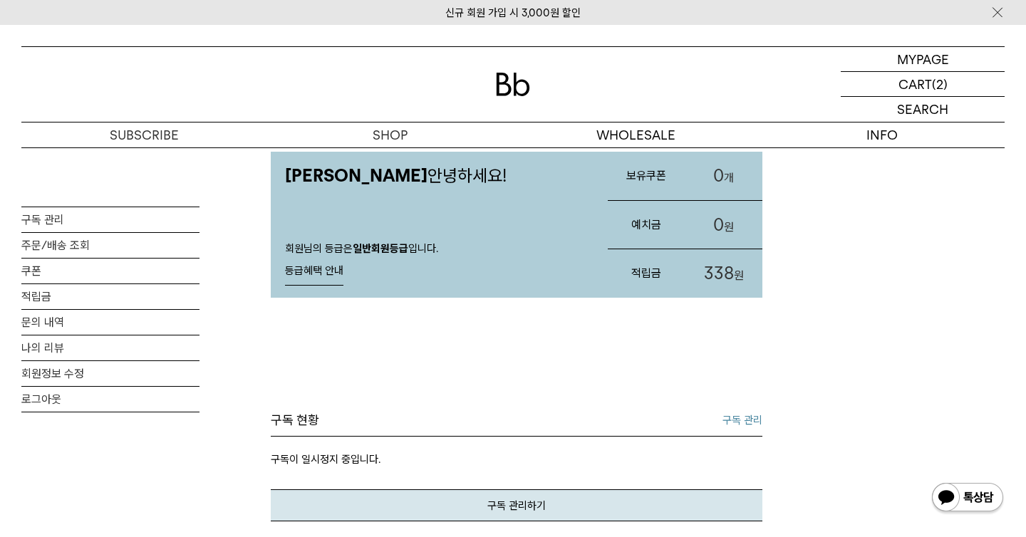
scroll to position [76, 0]
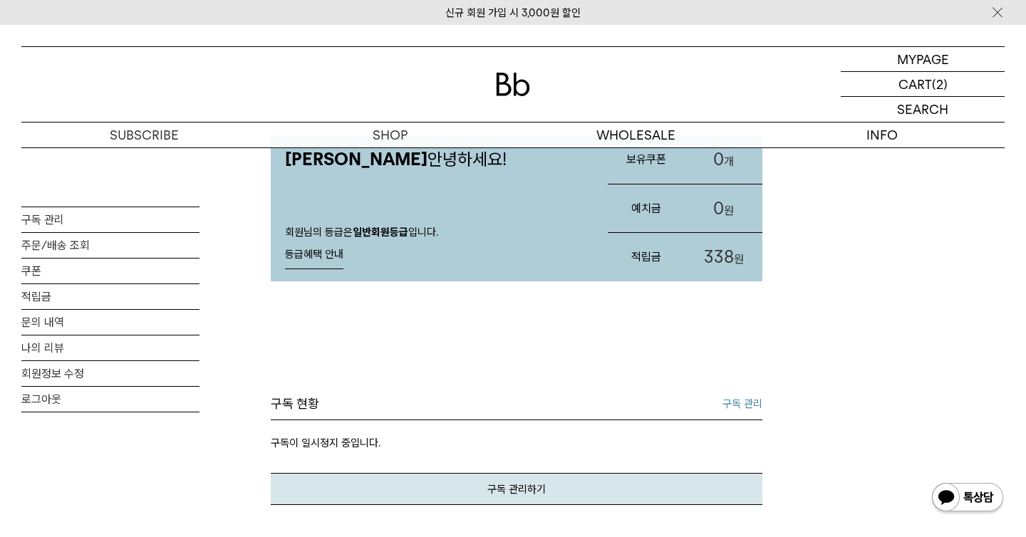
click at [749, 396] on link "구독 관리" at bounding box center [743, 404] width 40 height 17
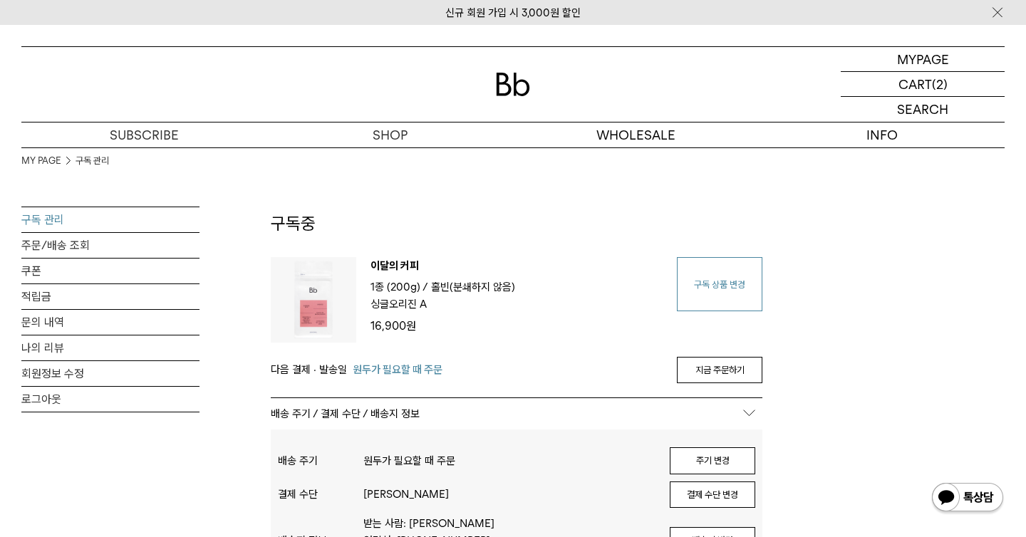
click at [709, 269] on link "구독 상품 변경" at bounding box center [720, 284] width 86 height 54
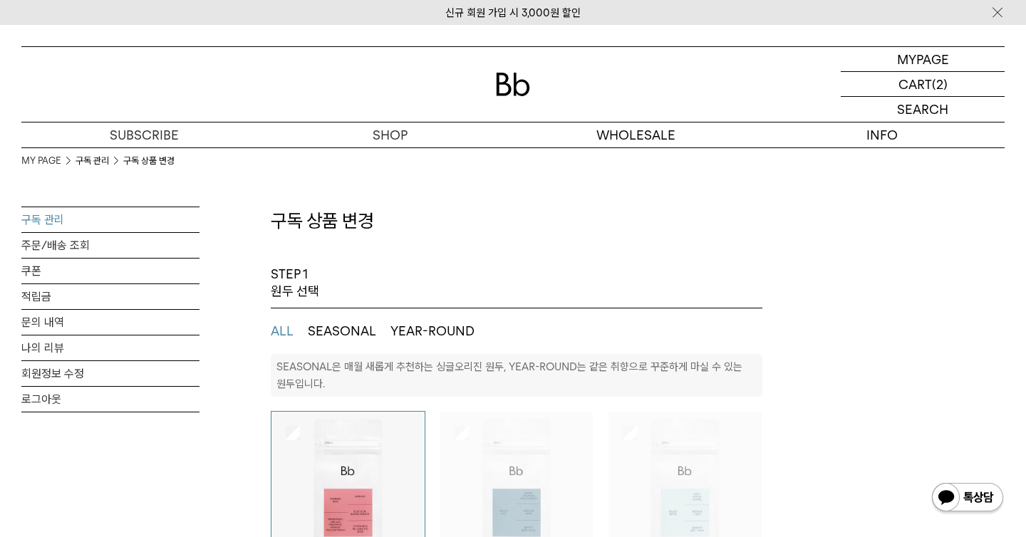
select select "**"
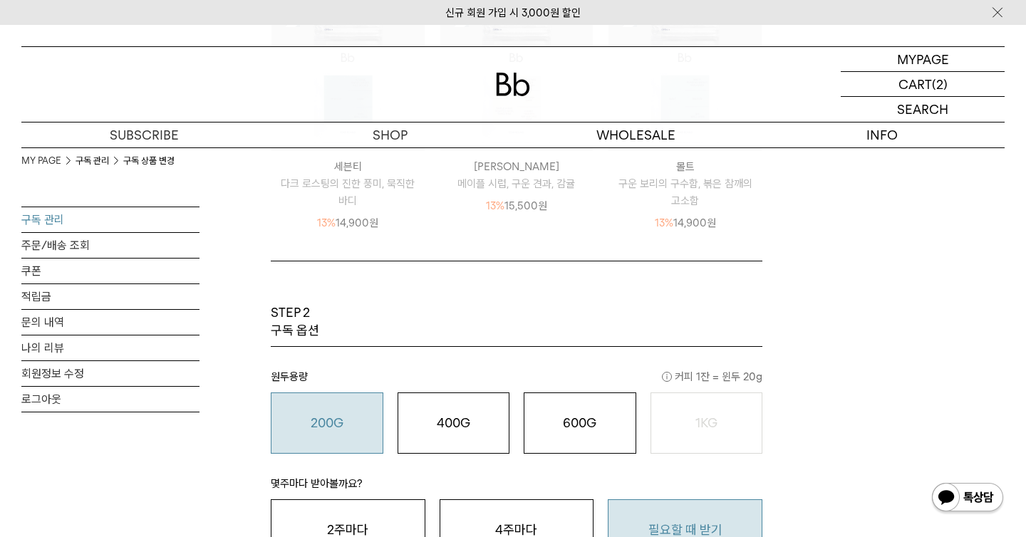
scroll to position [671, 0]
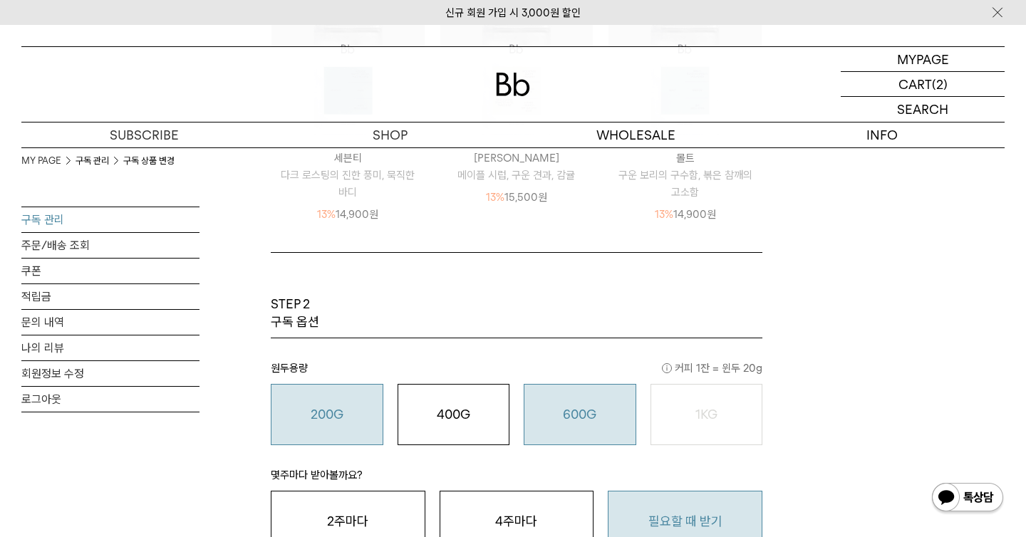
click at [552, 413] on div "600G 43,000 원" at bounding box center [580, 414] width 97 height 17
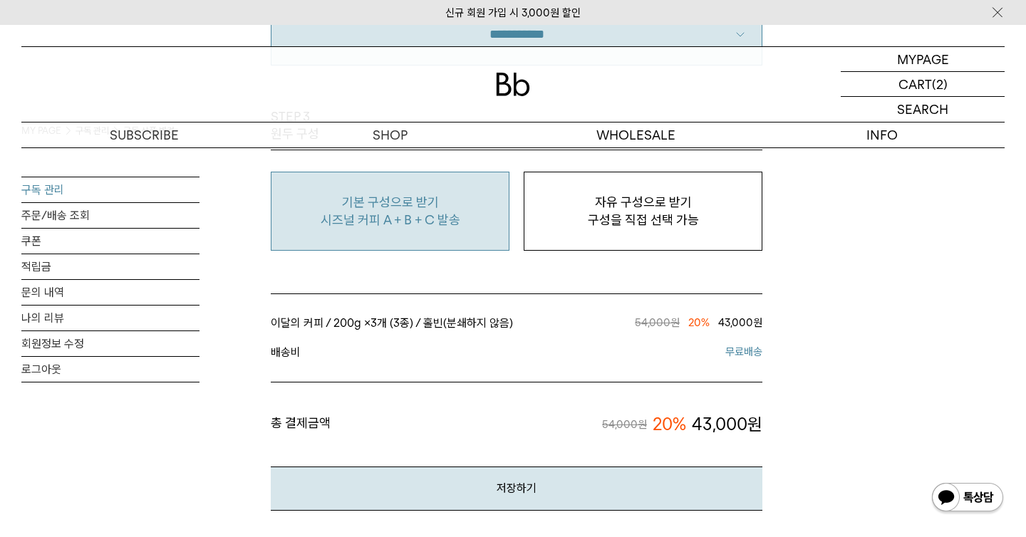
scroll to position [1270, 0]
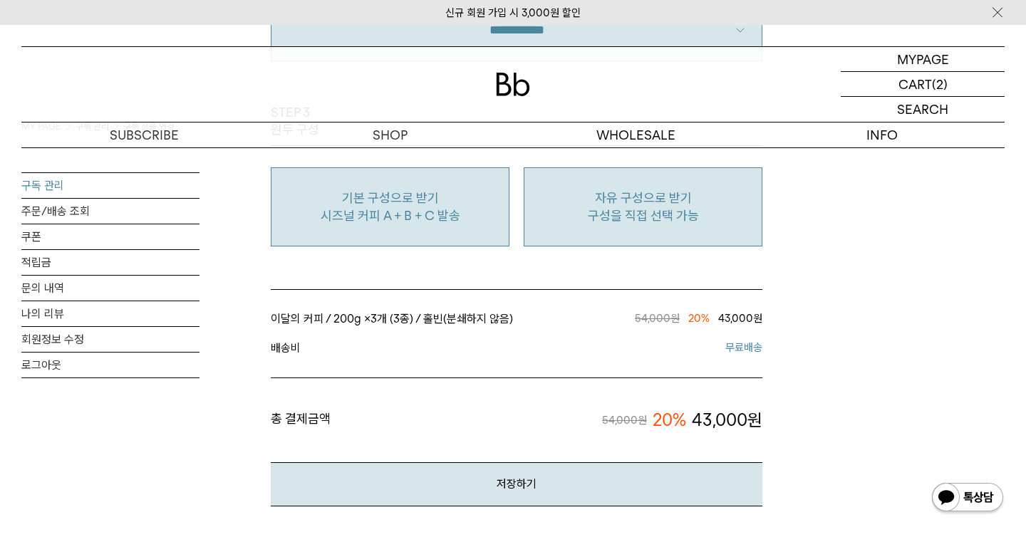
click at [599, 216] on p "구성을 직접 선택 가능" at bounding box center [643, 215] width 223 height 17
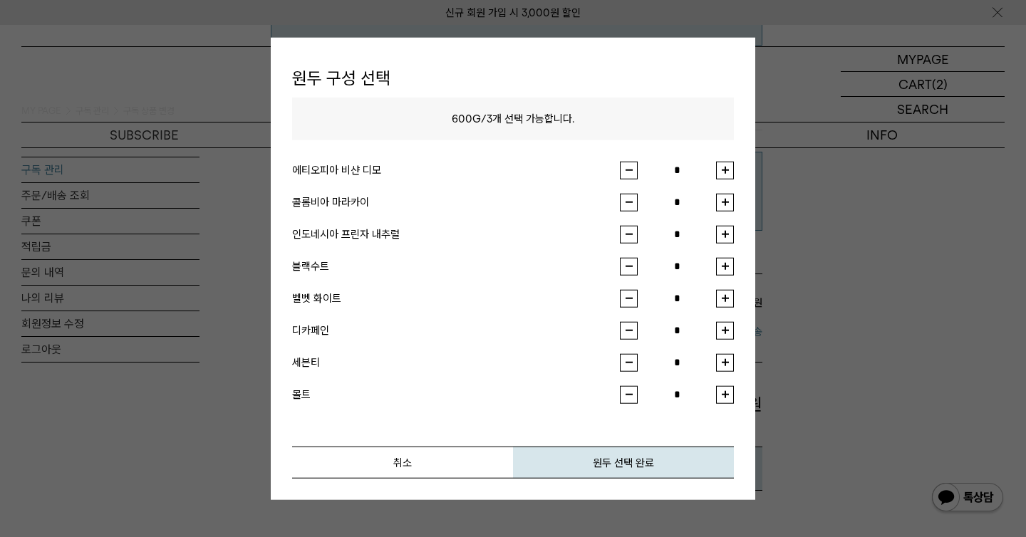
scroll to position [1285, 0]
click at [476, 465] on button "취소" at bounding box center [402, 462] width 221 height 32
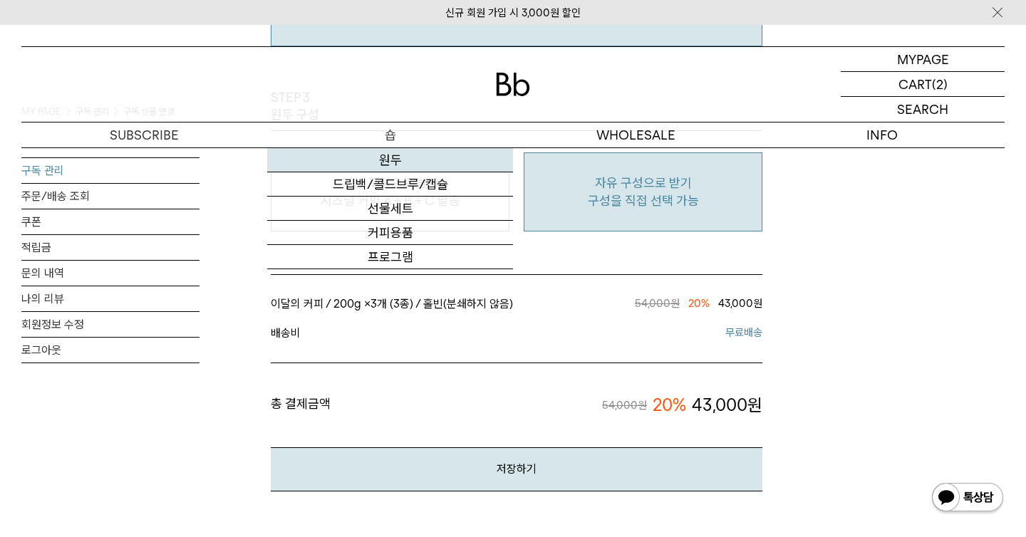
click at [455, 167] on link "원두" at bounding box center [390, 160] width 246 height 24
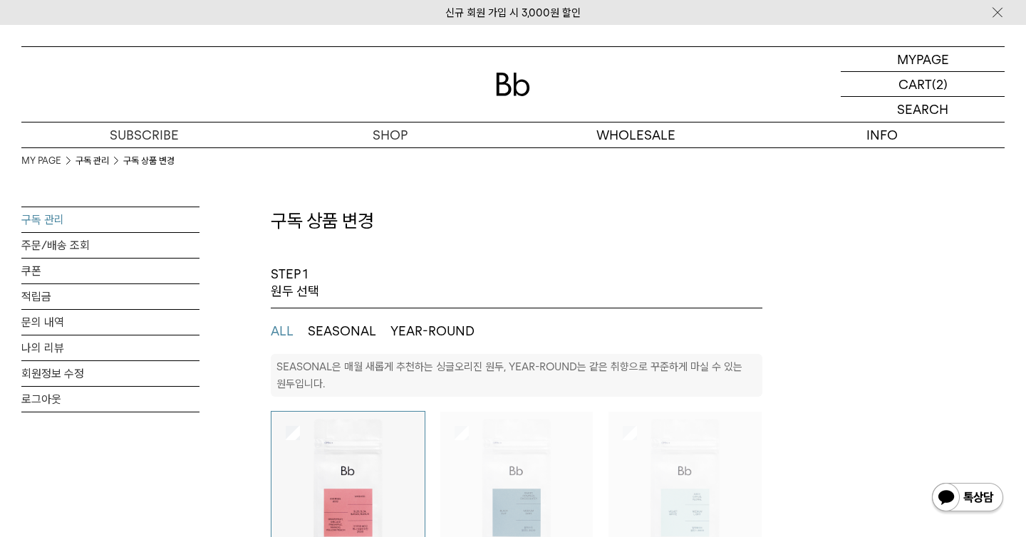
select select "**"
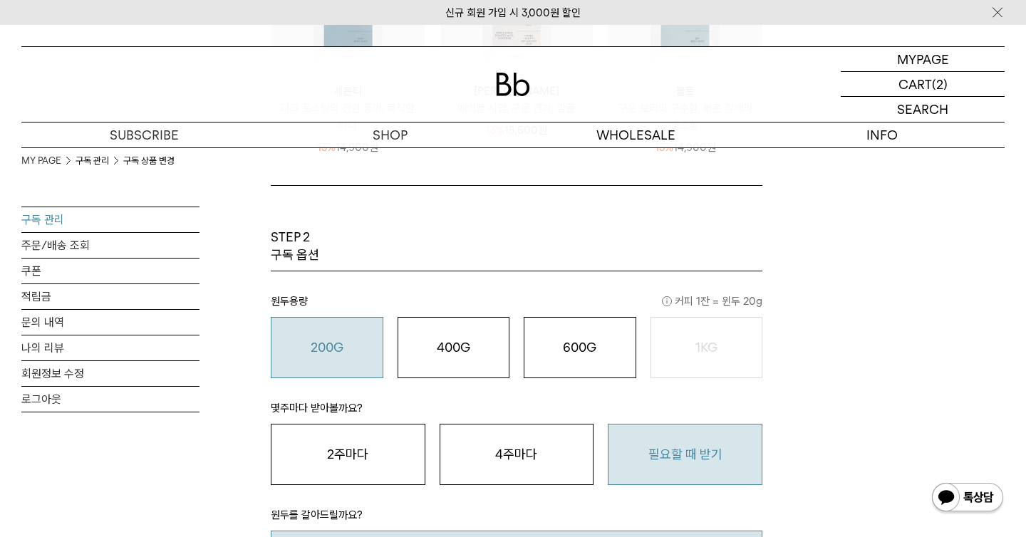
scroll to position [735, 0]
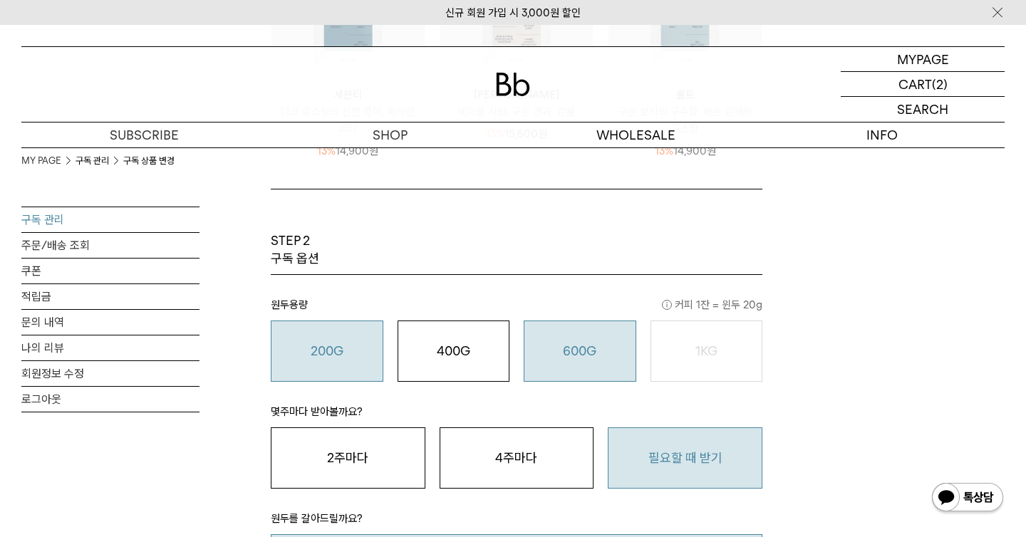
click at [554, 359] on div "600G 43,000 원" at bounding box center [580, 351] width 97 height 17
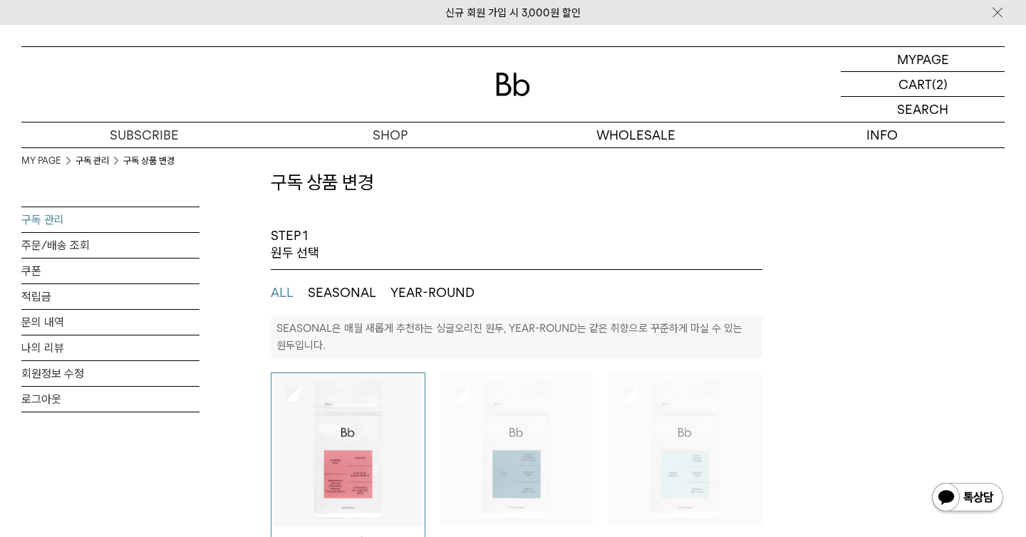
scroll to position [175, 0]
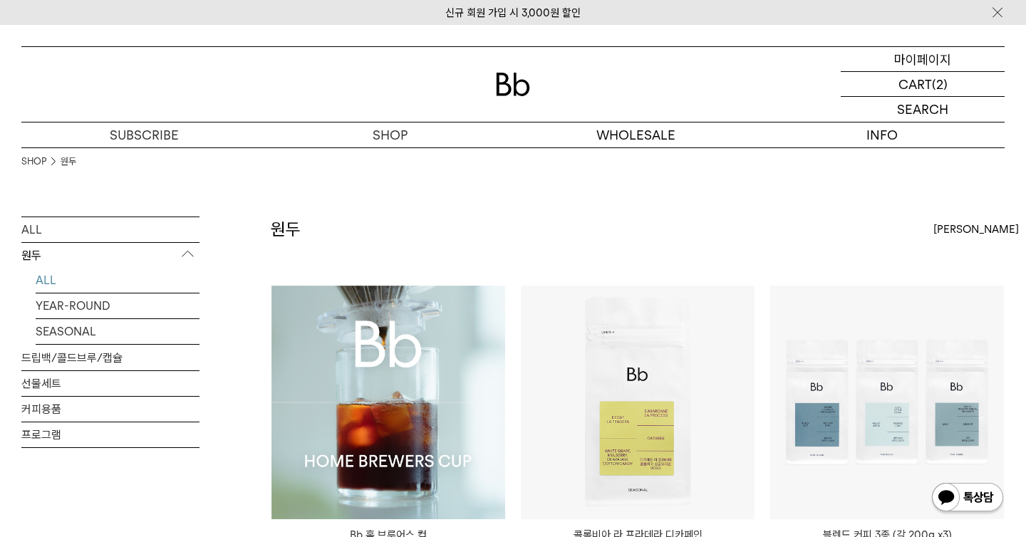
click at [924, 56] on p "마이페이지" at bounding box center [922, 59] width 57 height 24
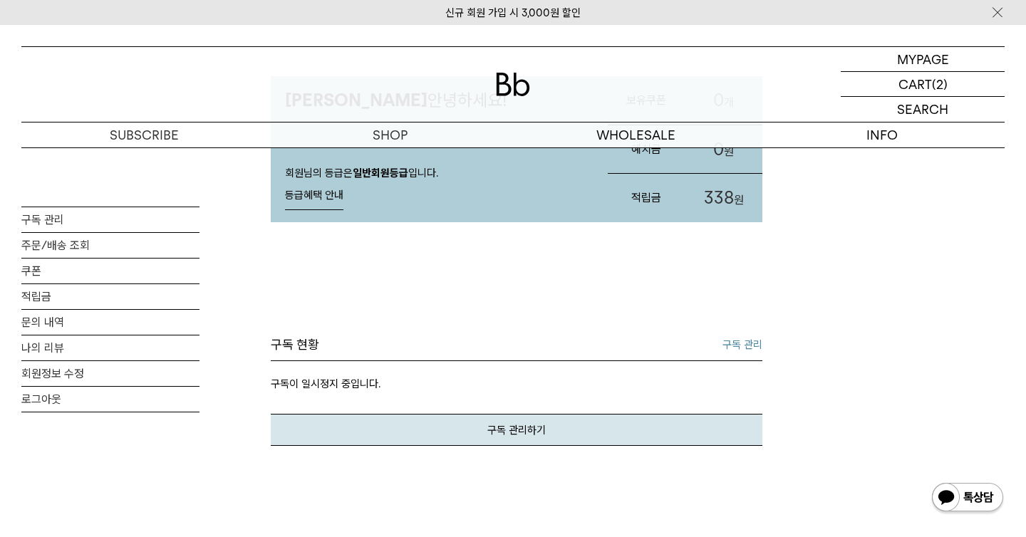
scroll to position [136, 0]
click at [393, 445] on div "구독 현황 구독 관리 구독이 일시정지 중입니다. 구독 관리하기" at bounding box center [517, 448] width 492 height 224
click at [500, 434] on link "구독 관리하기" at bounding box center [517, 429] width 492 height 32
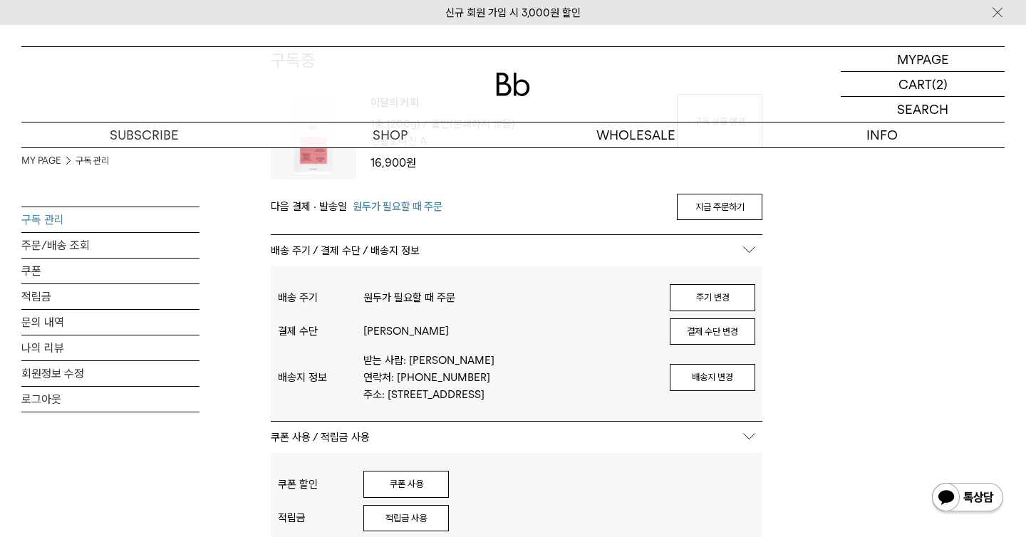
scroll to position [165, 0]
click at [708, 339] on button "결제 수단 변경" at bounding box center [713, 330] width 86 height 27
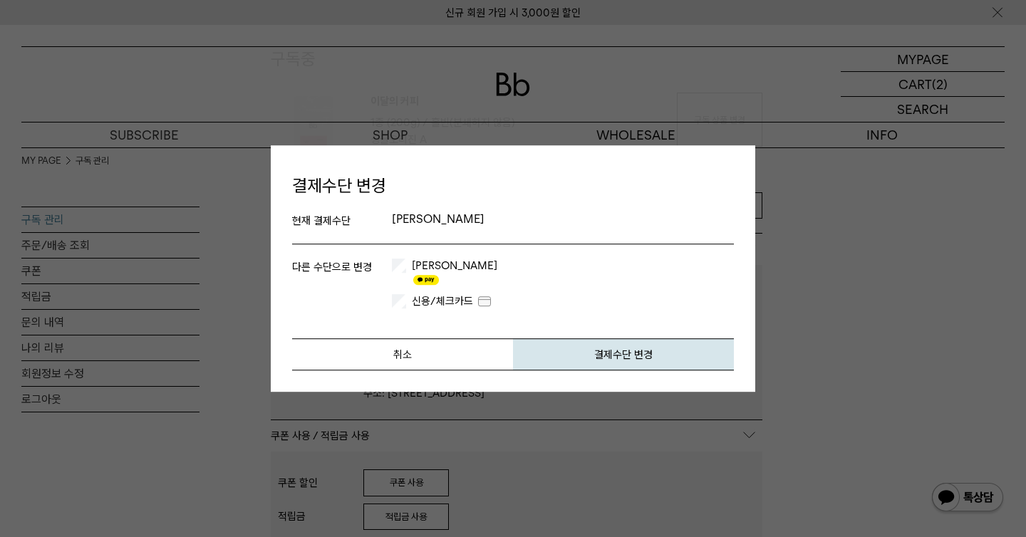
click at [408, 294] on div "신용/체크카드" at bounding box center [563, 301] width 342 height 14
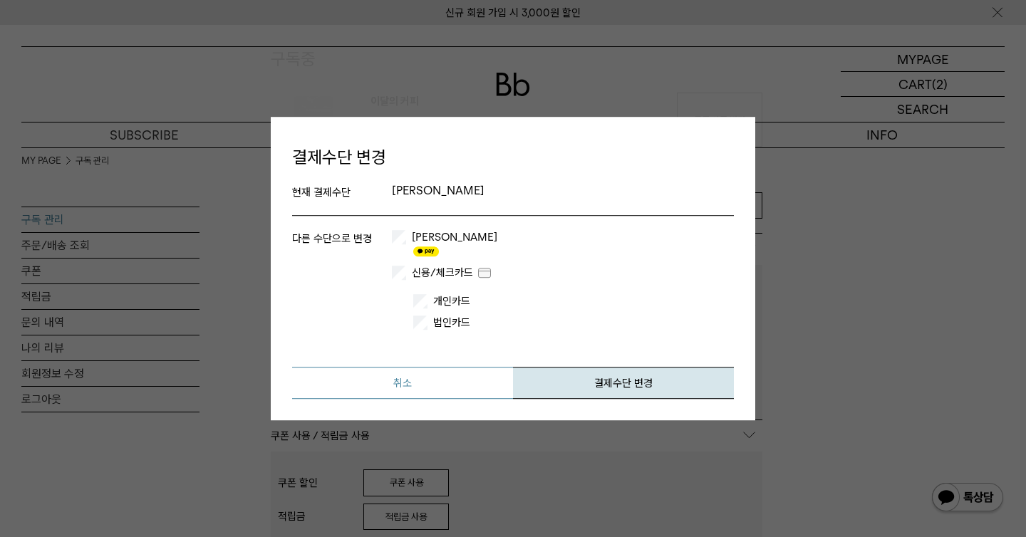
click at [485, 385] on button "취소" at bounding box center [402, 383] width 221 height 32
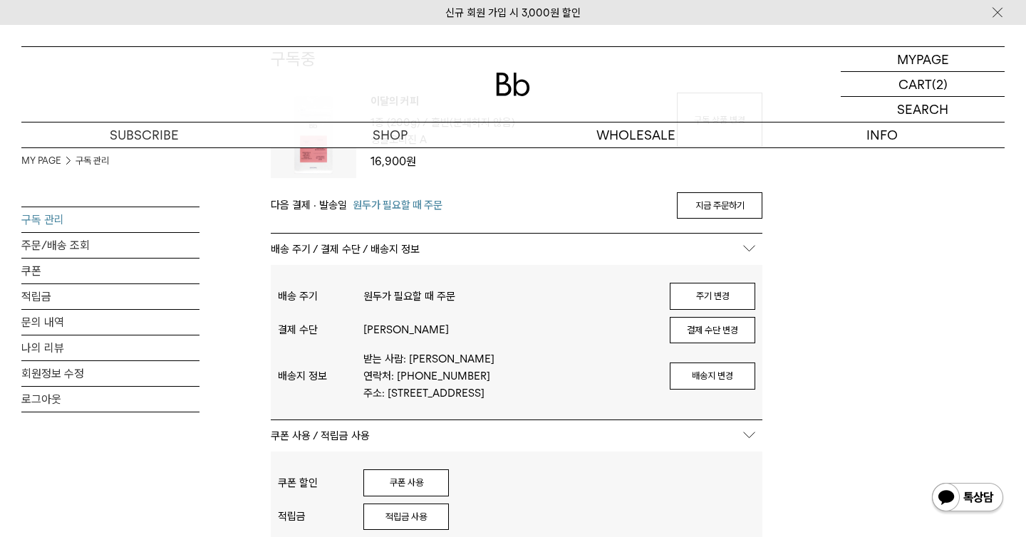
click at [807, 263] on div "MY PAGE 구독 관리 구독 관리 주문/배송 조회 쿠폰 적립금 문의 내역 나의 리뷰 회원정보 수정 로그아웃 구독중 구독 번호 : 49654 …" at bounding box center [513, 469] width 984 height 973
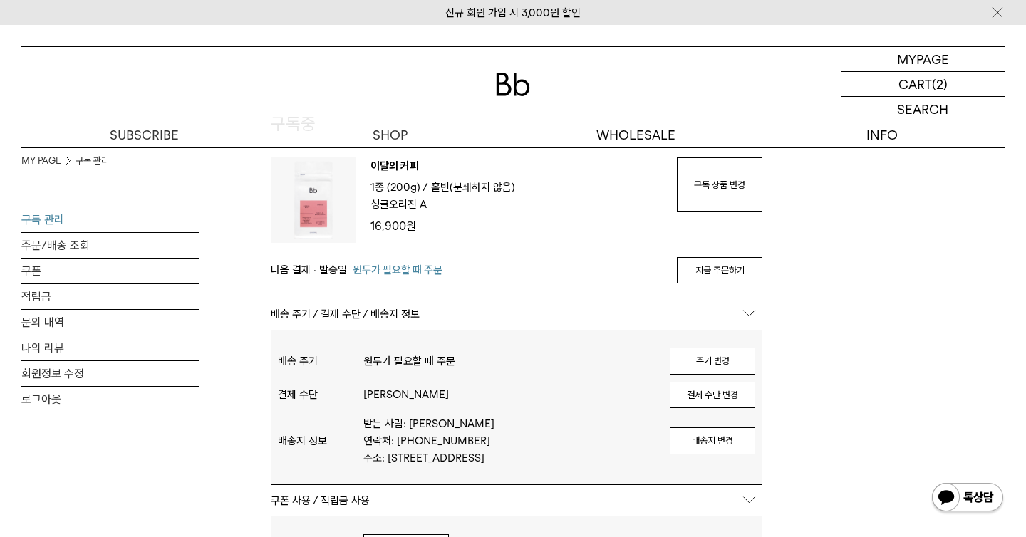
scroll to position [95, 0]
